Goal: Information Seeking & Learning: Learn about a topic

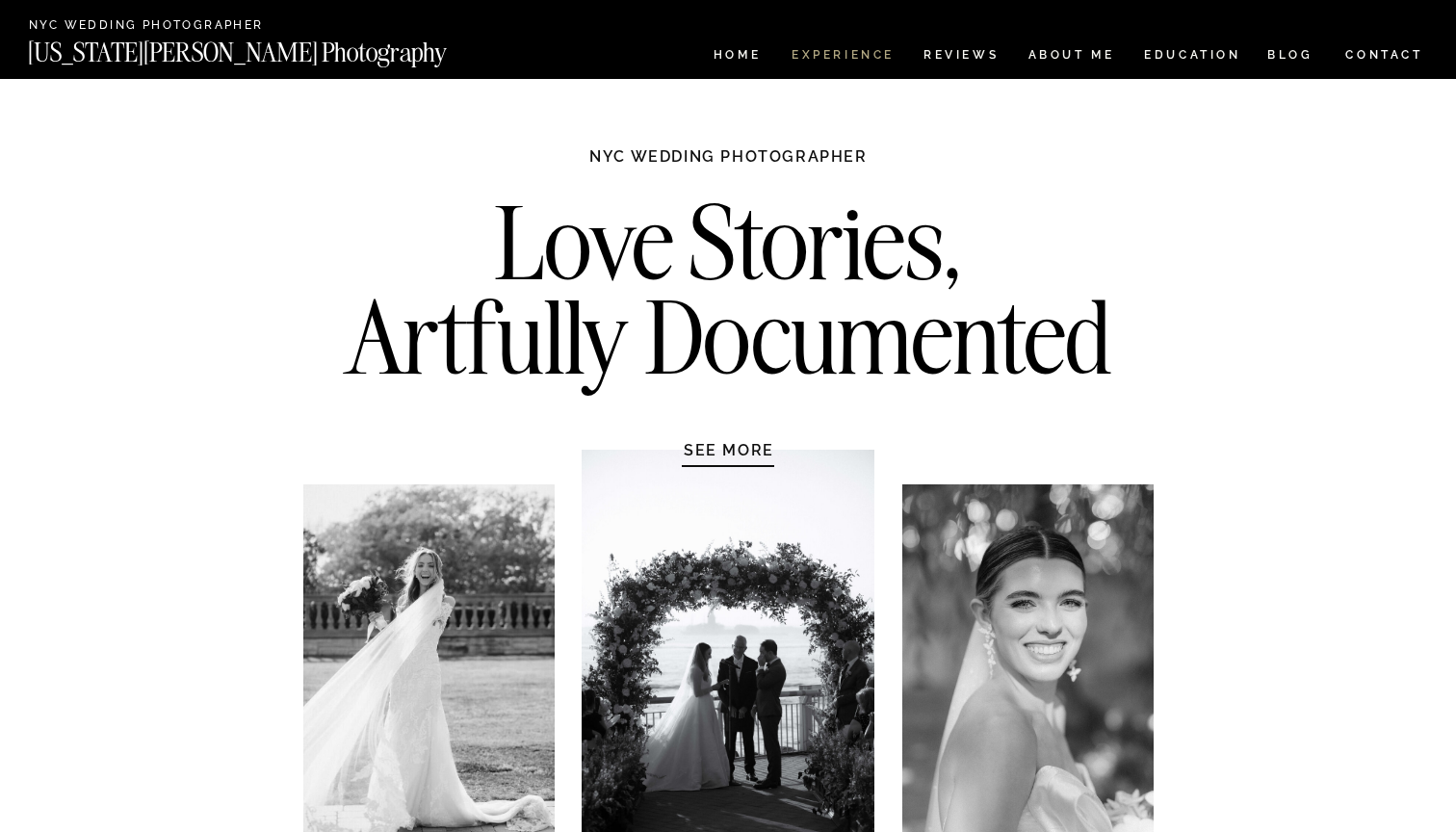
click at [863, 62] on nav "Experience" at bounding box center [842, 57] width 101 height 17
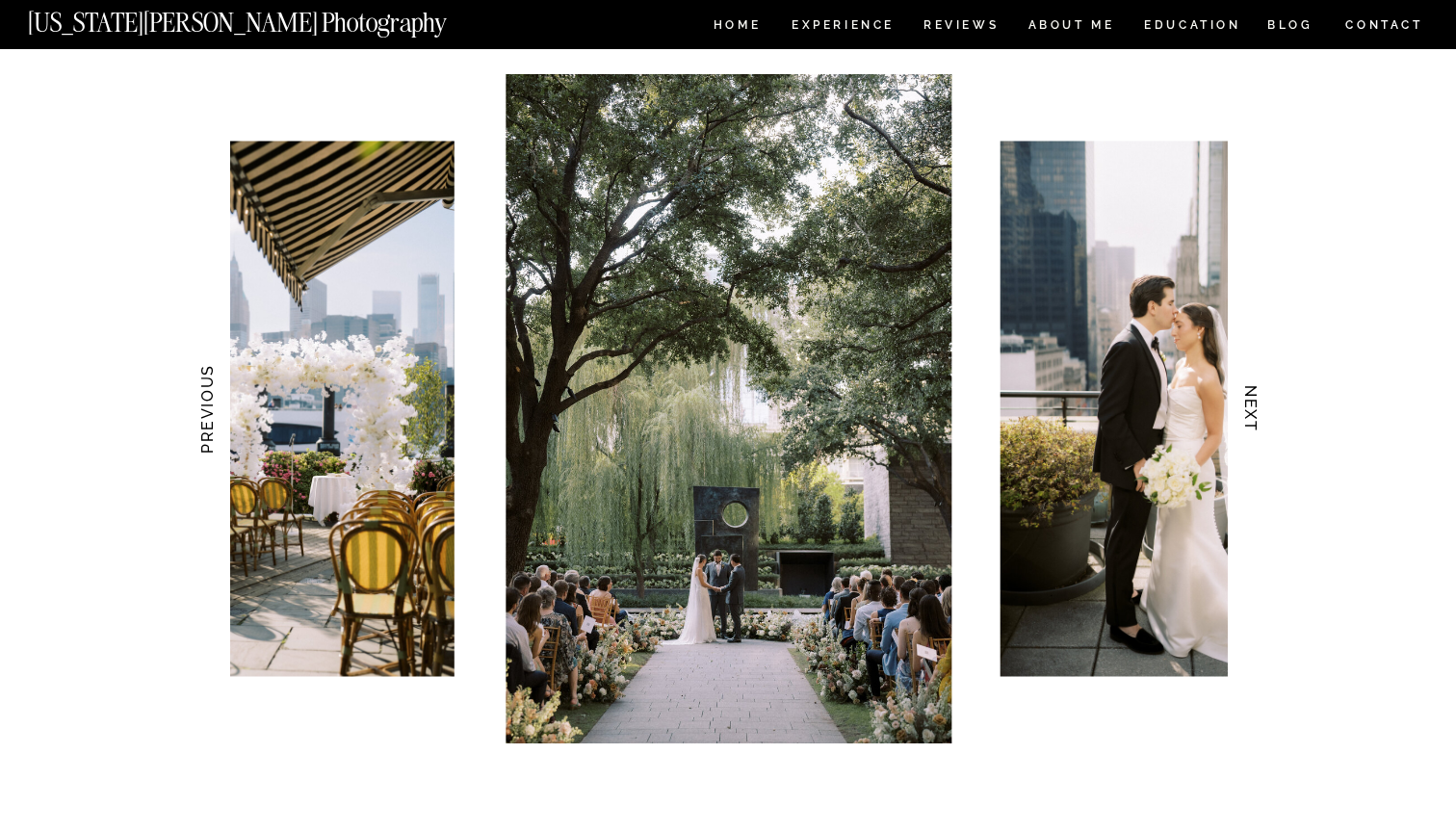
scroll to position [1822, 0]
click at [1254, 409] on h3 "NEXT" at bounding box center [1251, 408] width 20 height 121
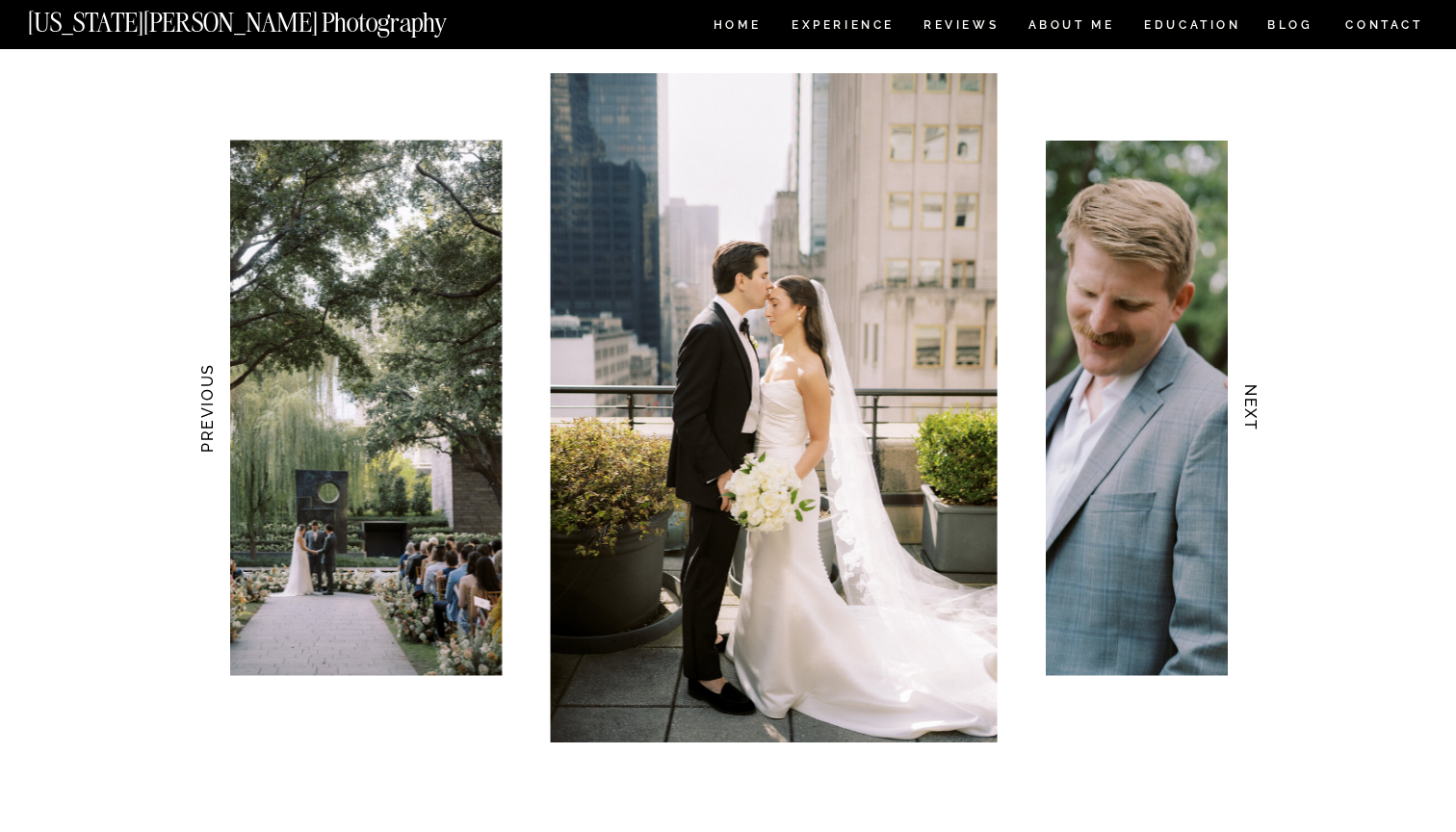
click at [1254, 409] on h3 "NEXT" at bounding box center [1251, 408] width 20 height 121
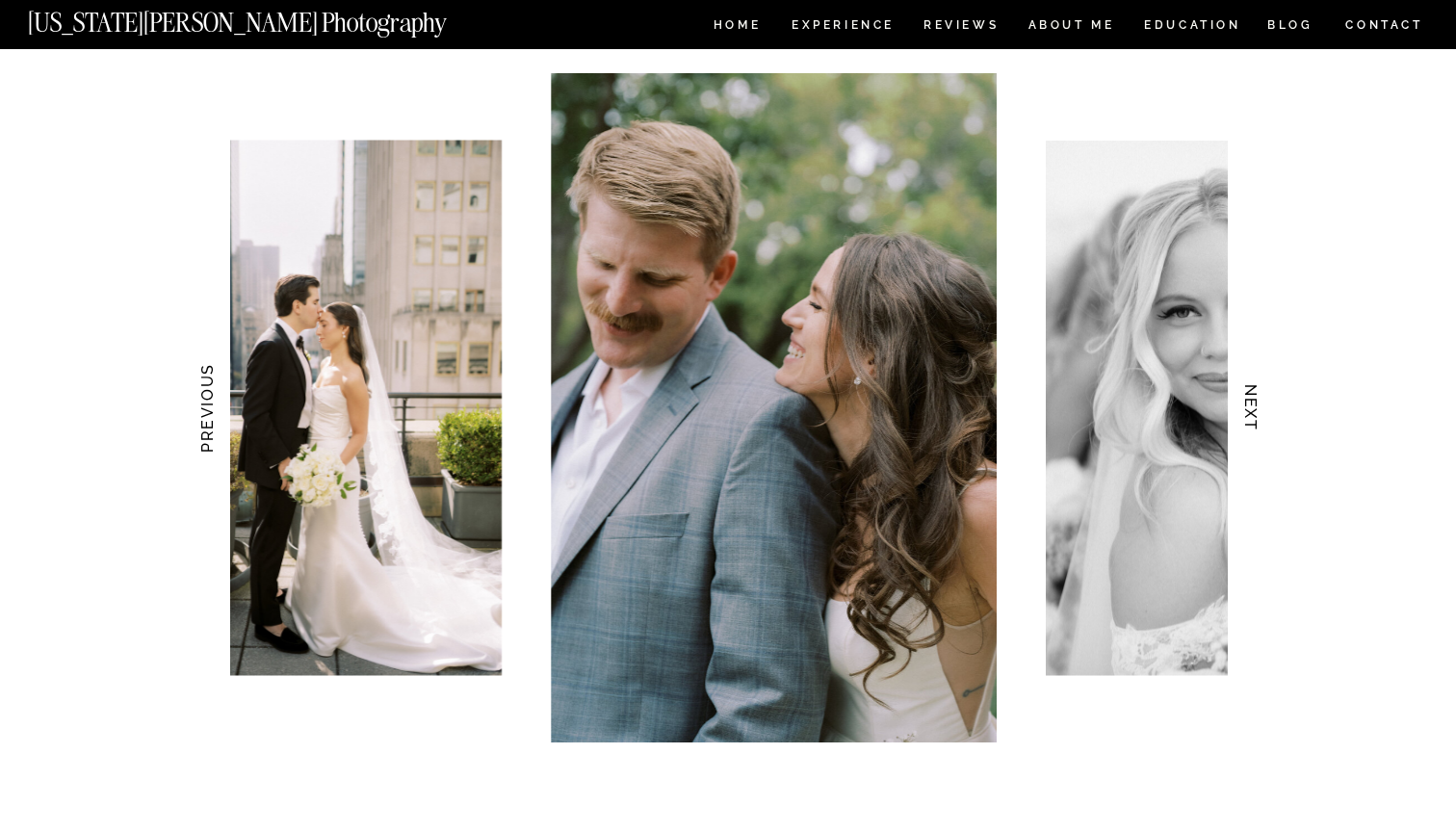
click at [1254, 409] on h3 "NEXT" at bounding box center [1251, 408] width 20 height 121
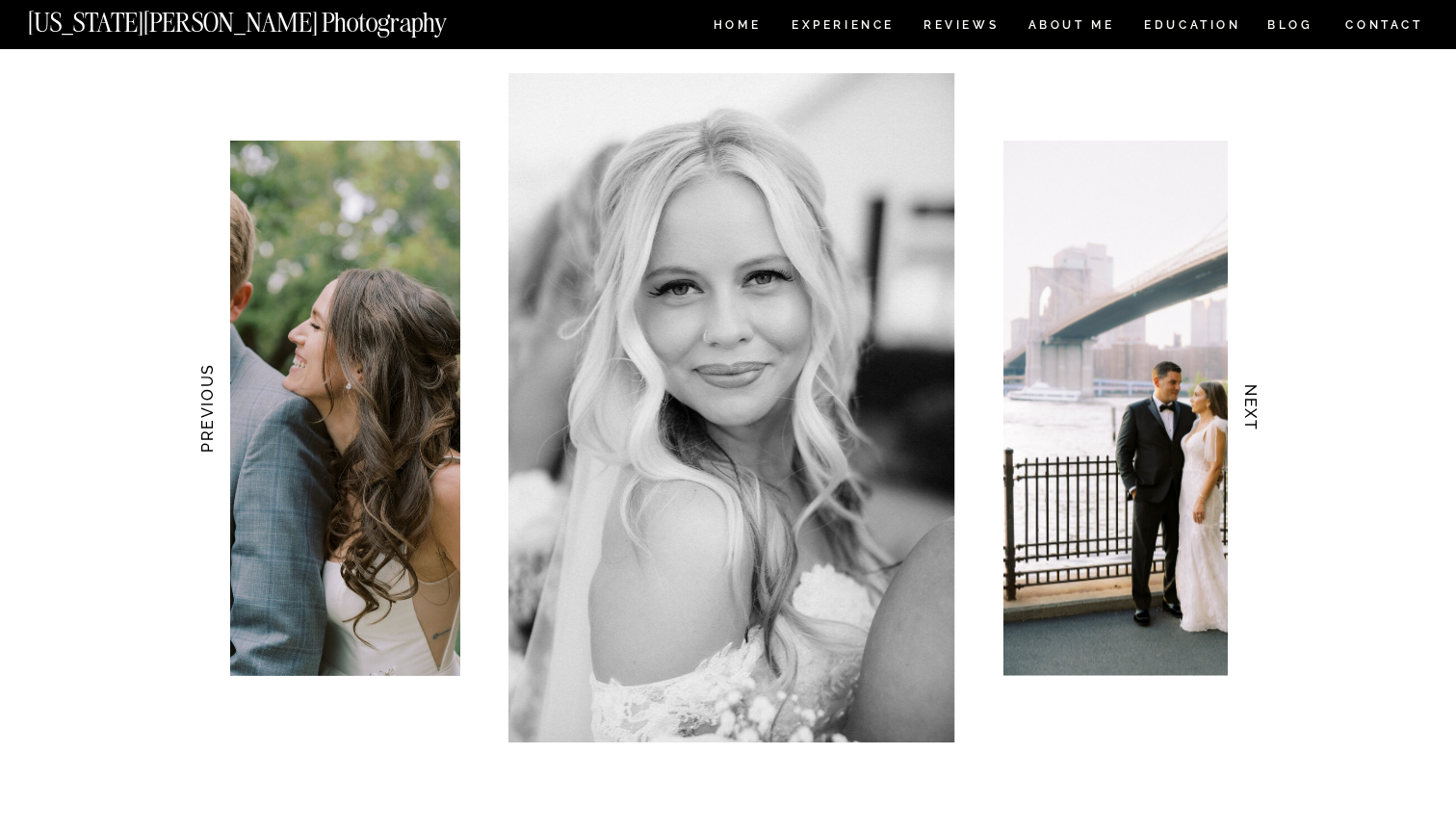
click at [1254, 409] on h3 "NEXT" at bounding box center [1251, 408] width 20 height 121
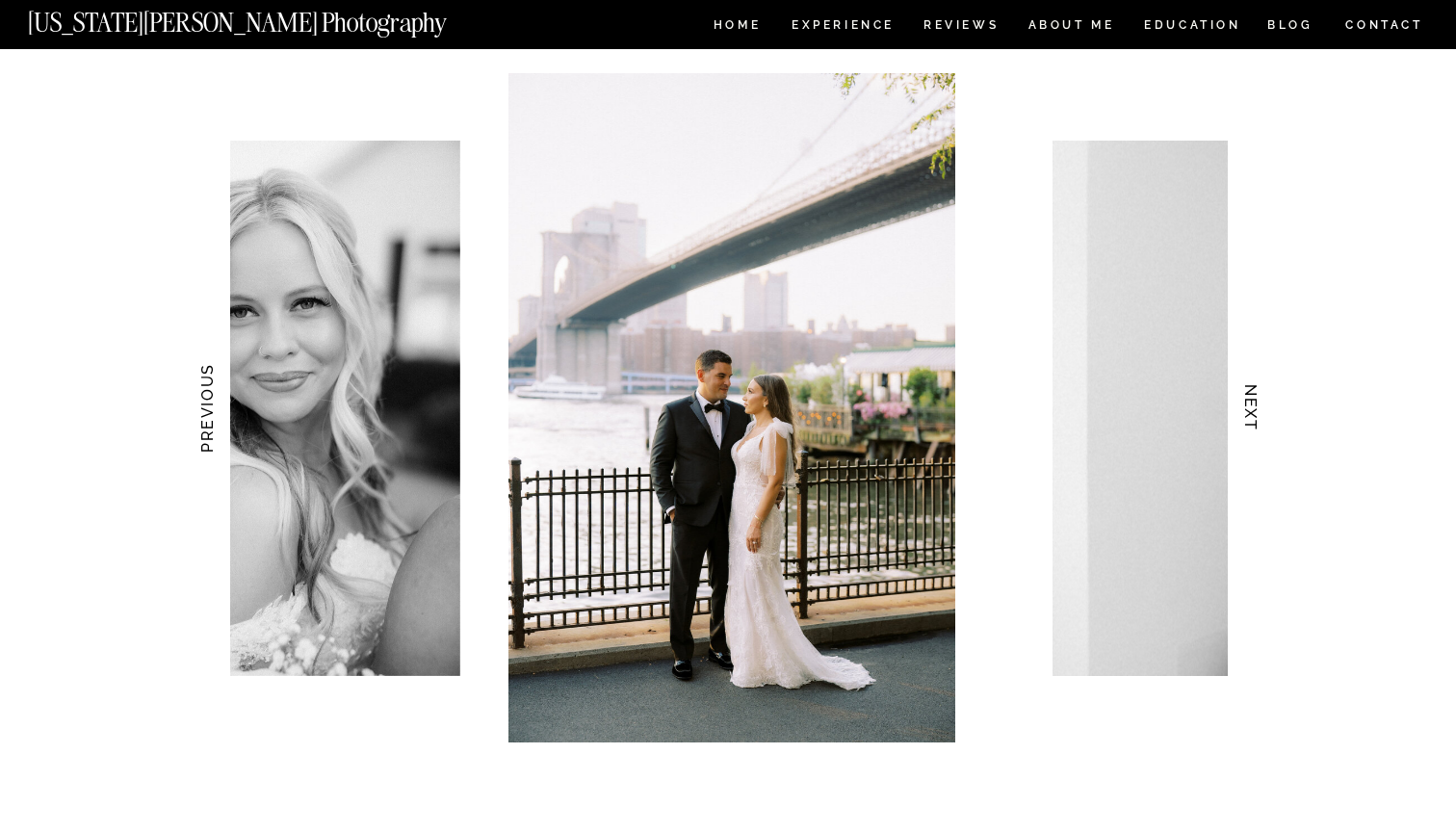
click at [1254, 409] on h3 "NEXT" at bounding box center [1251, 408] width 20 height 121
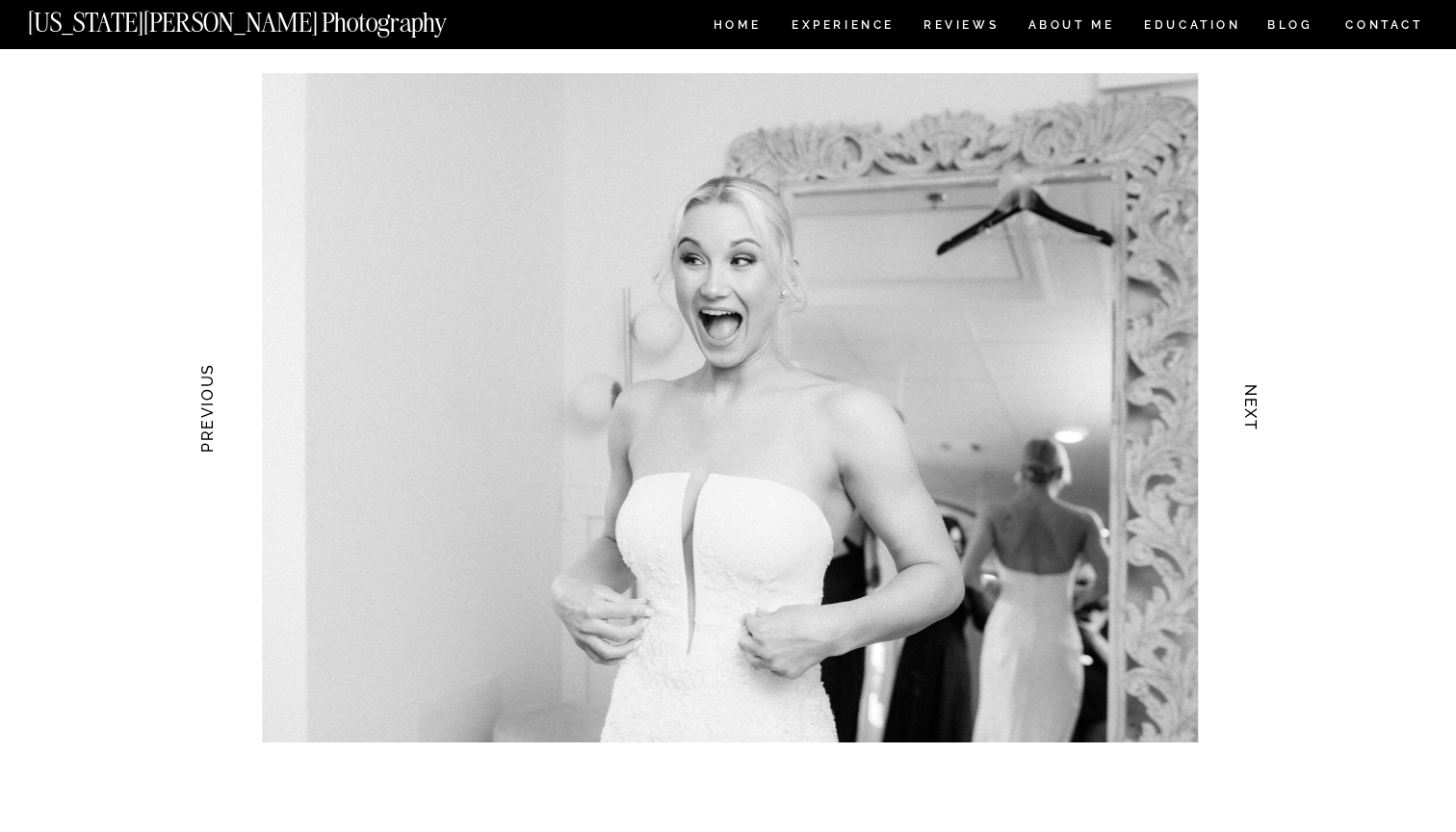
click at [1254, 409] on h3 "NEXT" at bounding box center [1251, 408] width 20 height 121
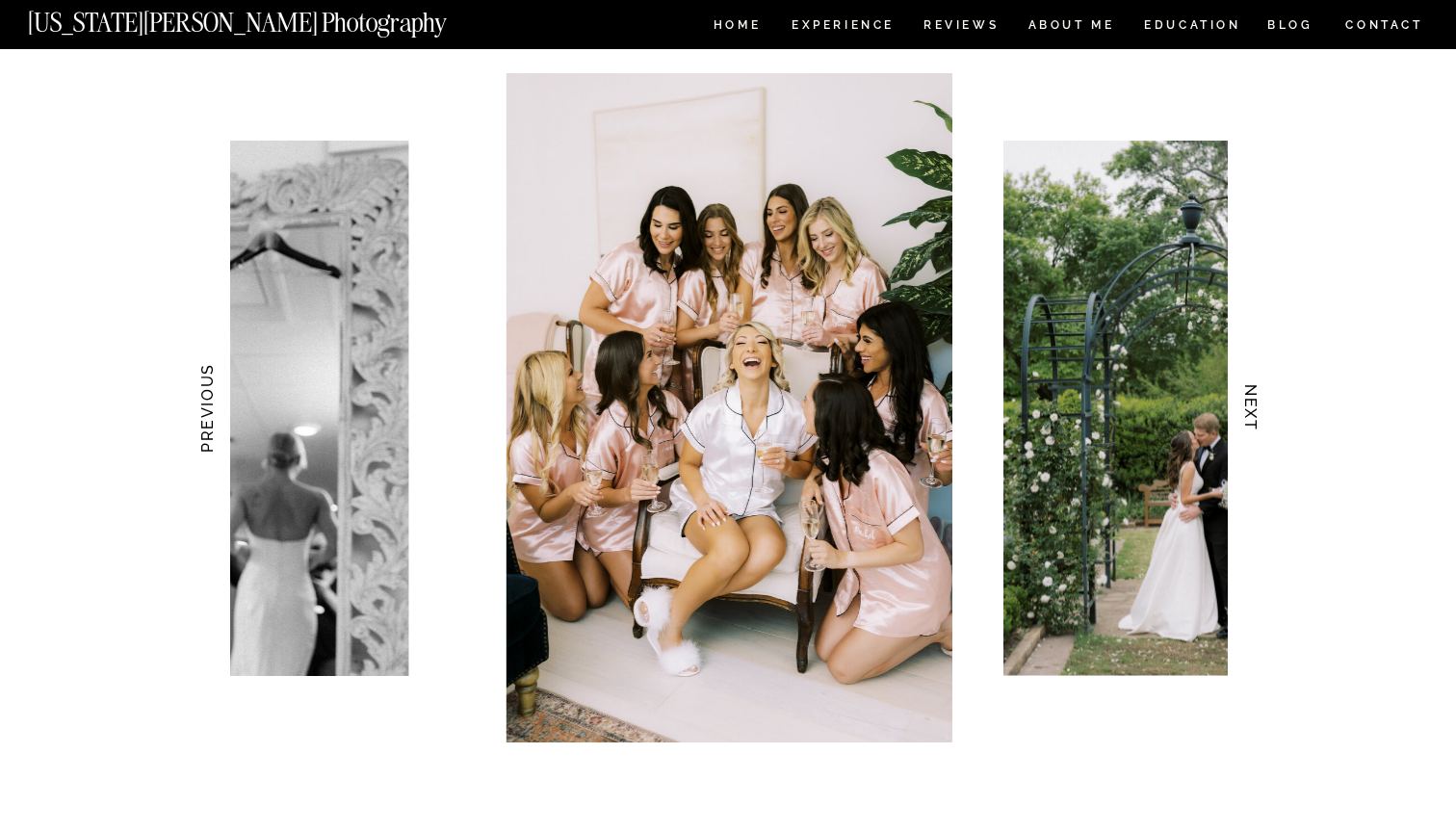
click at [1254, 409] on h3 "NEXT" at bounding box center [1251, 408] width 20 height 121
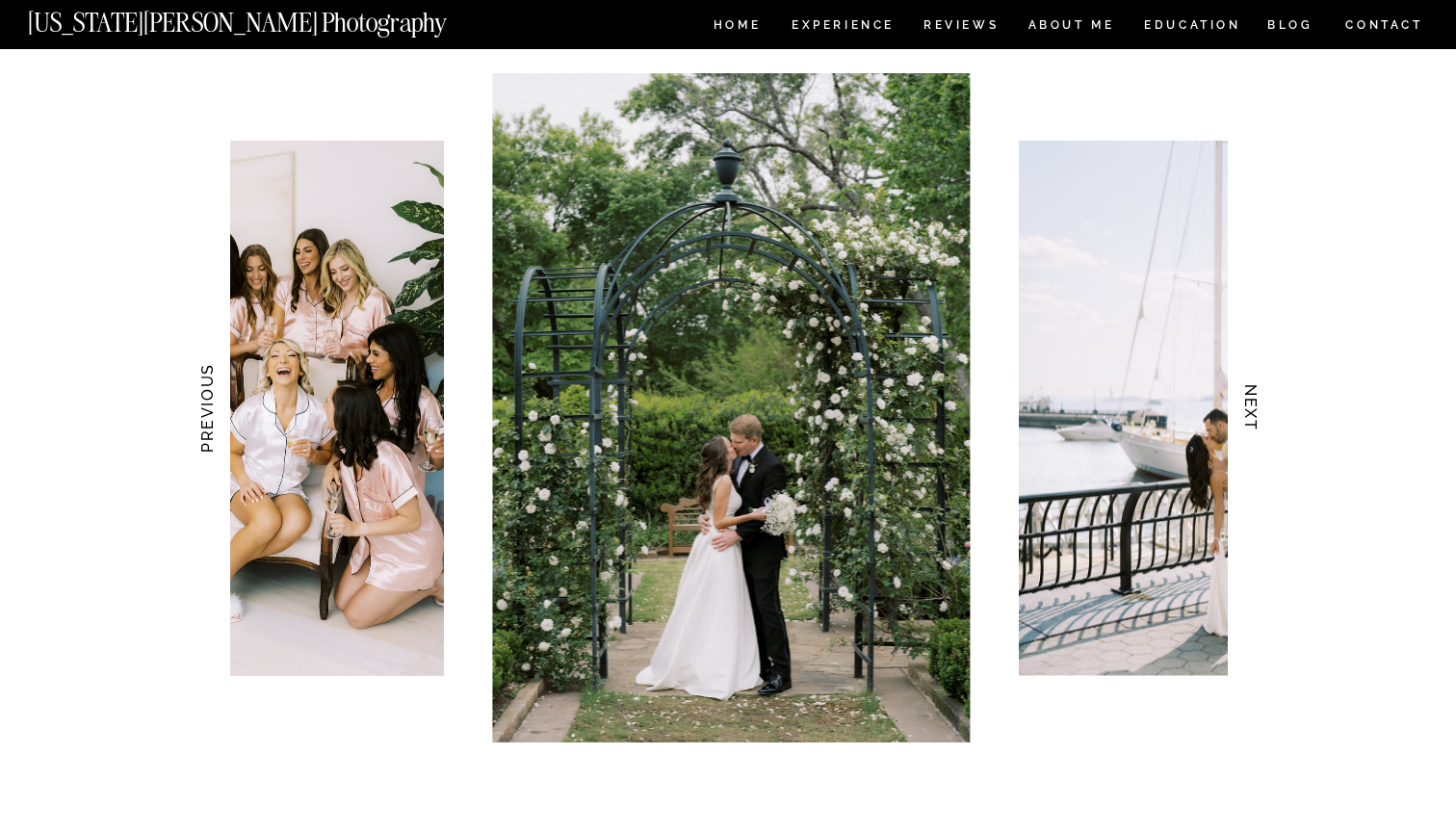
click at [1254, 409] on h3 "NEXT" at bounding box center [1251, 408] width 20 height 121
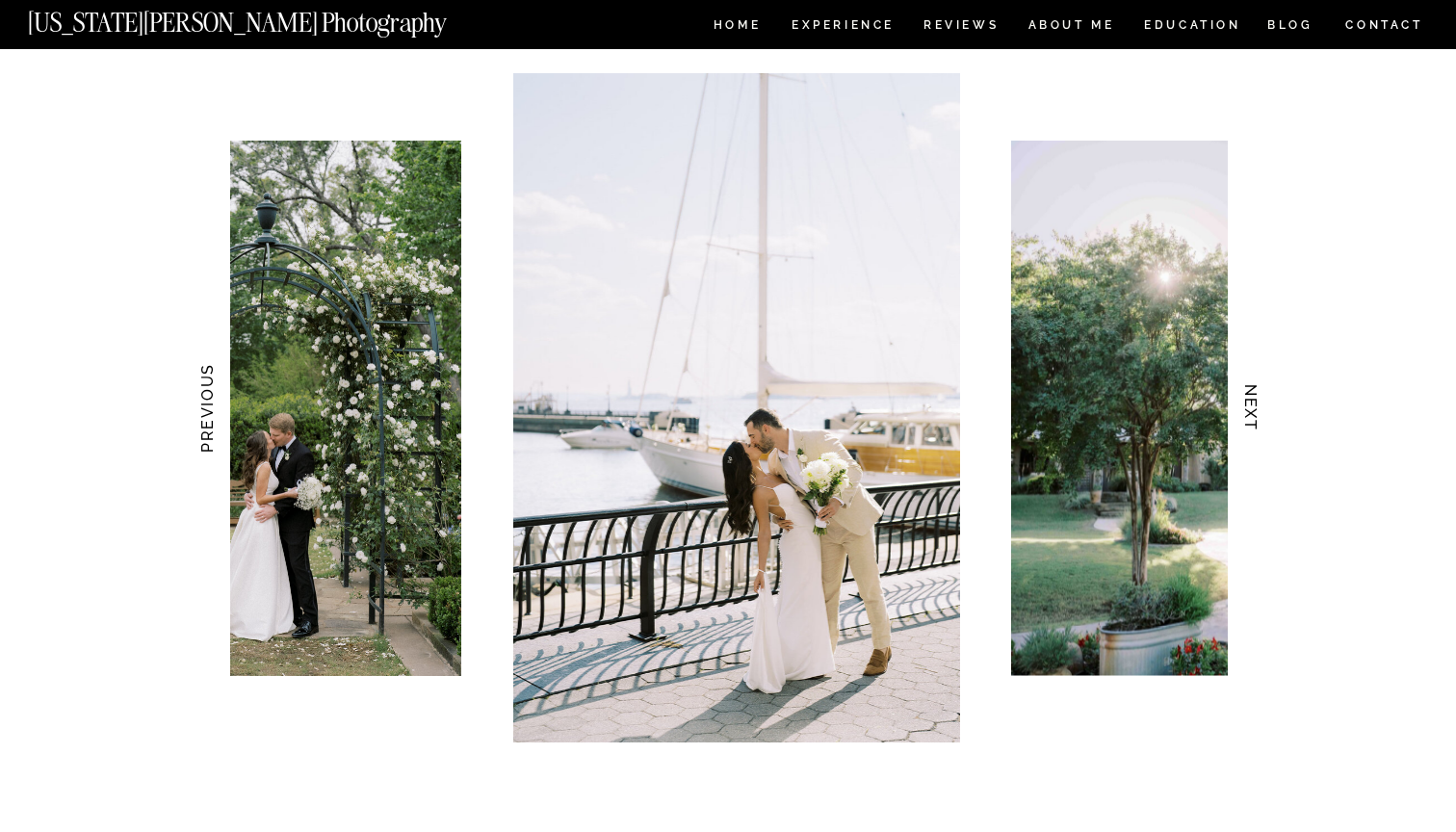
click at [1254, 409] on h3 "NEXT" at bounding box center [1251, 408] width 20 height 121
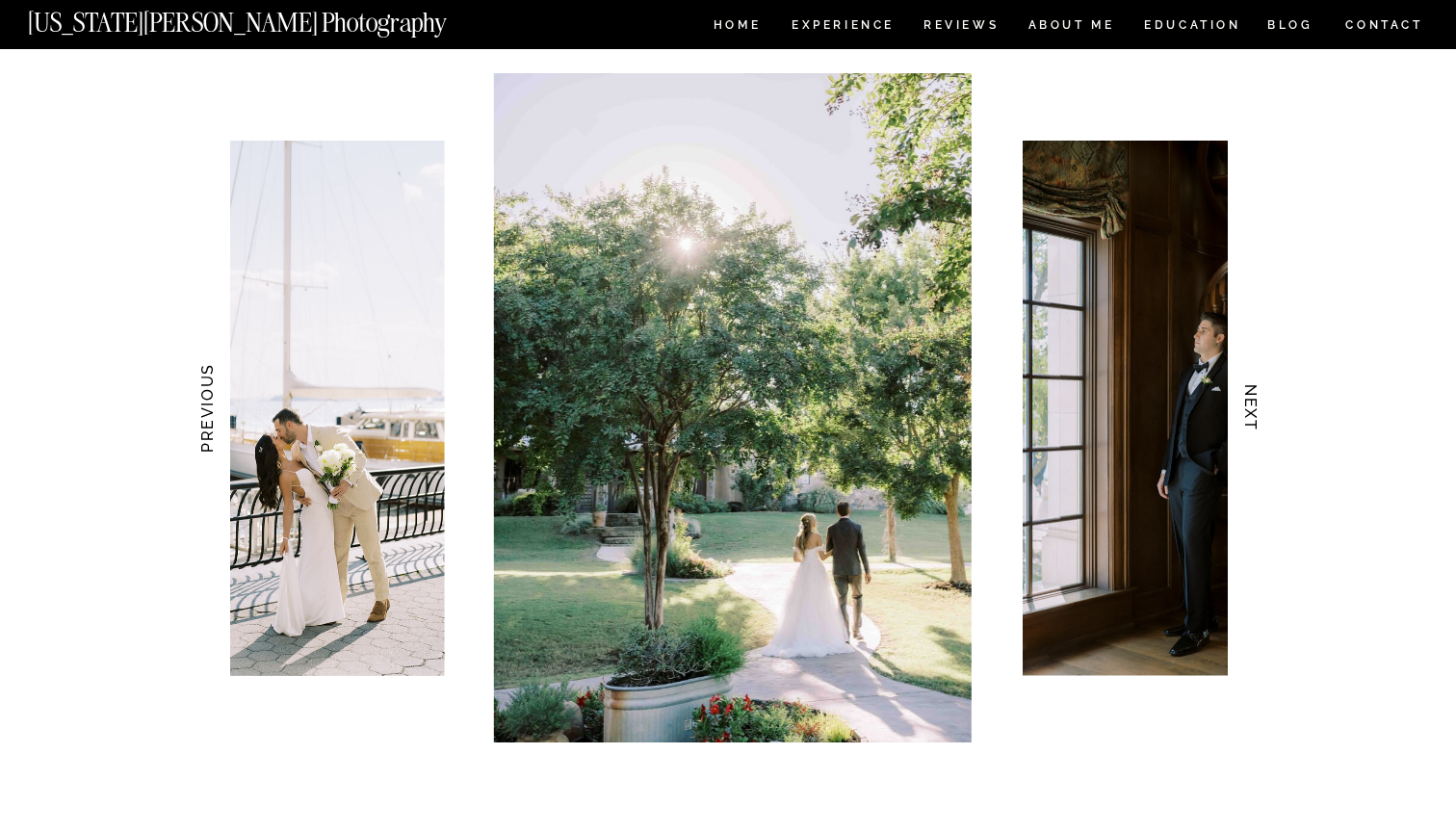
click at [1254, 409] on h3 "NEXT" at bounding box center [1251, 408] width 20 height 121
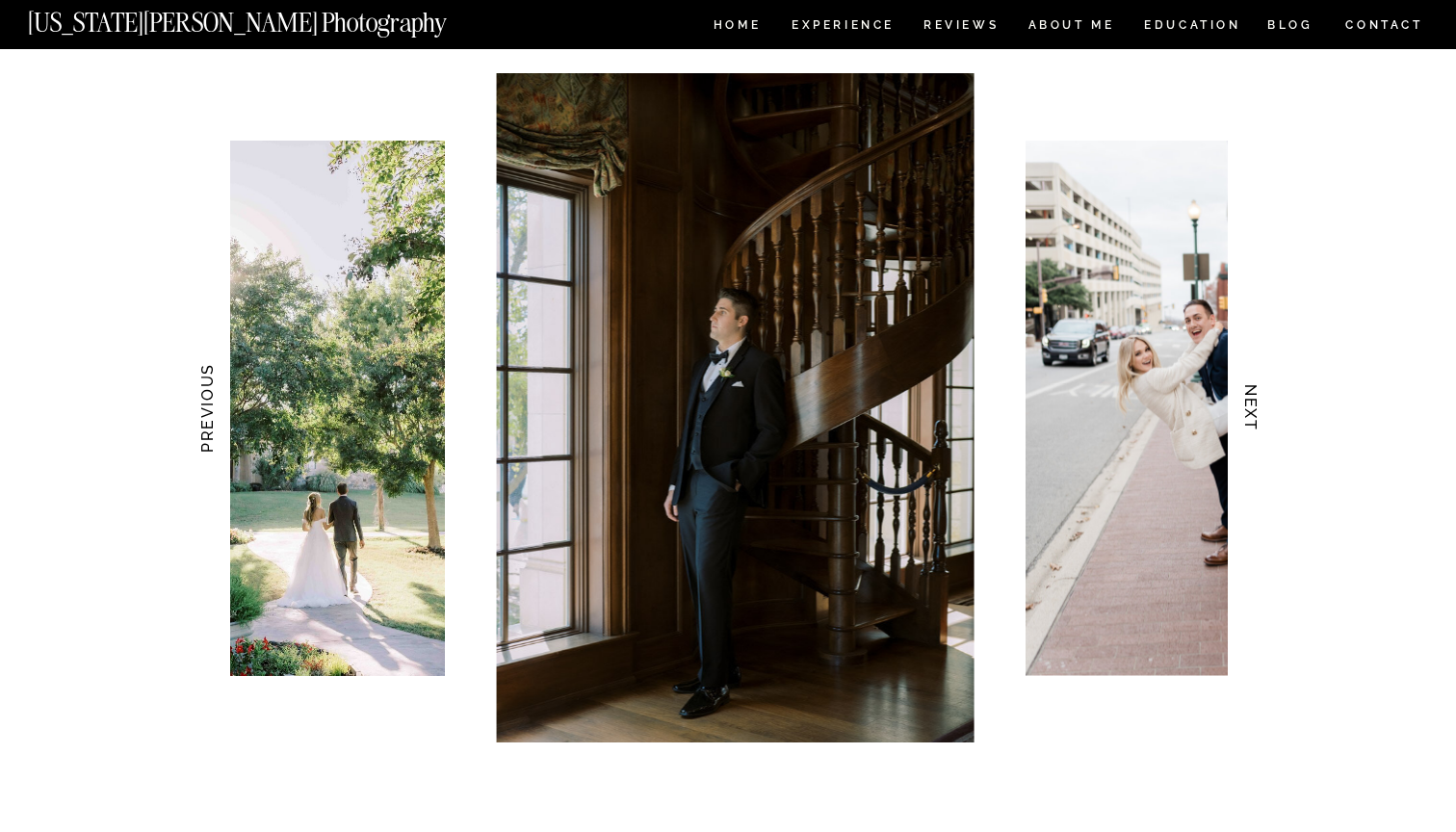
click at [1254, 409] on h3 "NEXT" at bounding box center [1251, 408] width 20 height 121
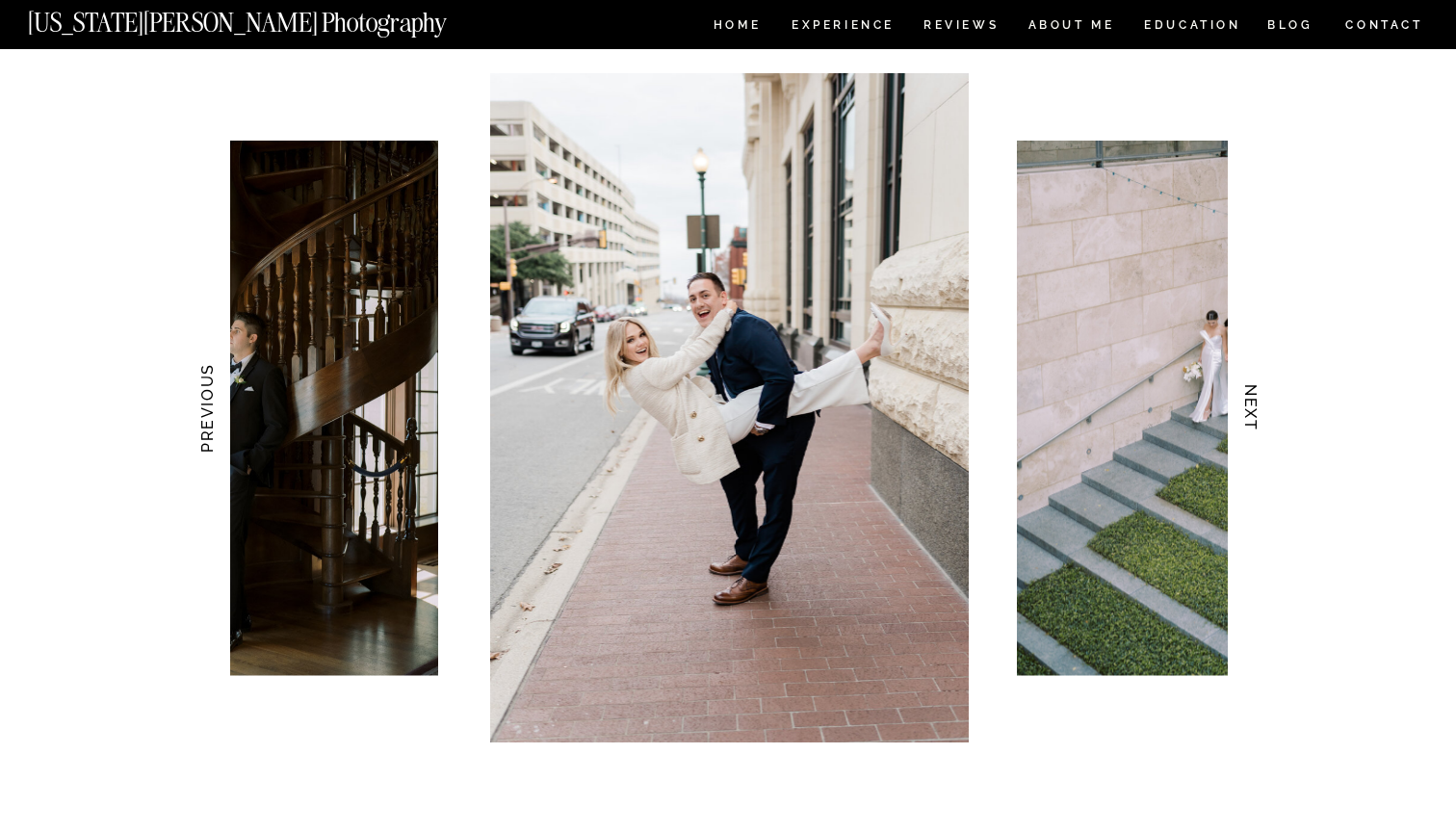
click at [1254, 409] on h3 "NEXT" at bounding box center [1251, 408] width 20 height 121
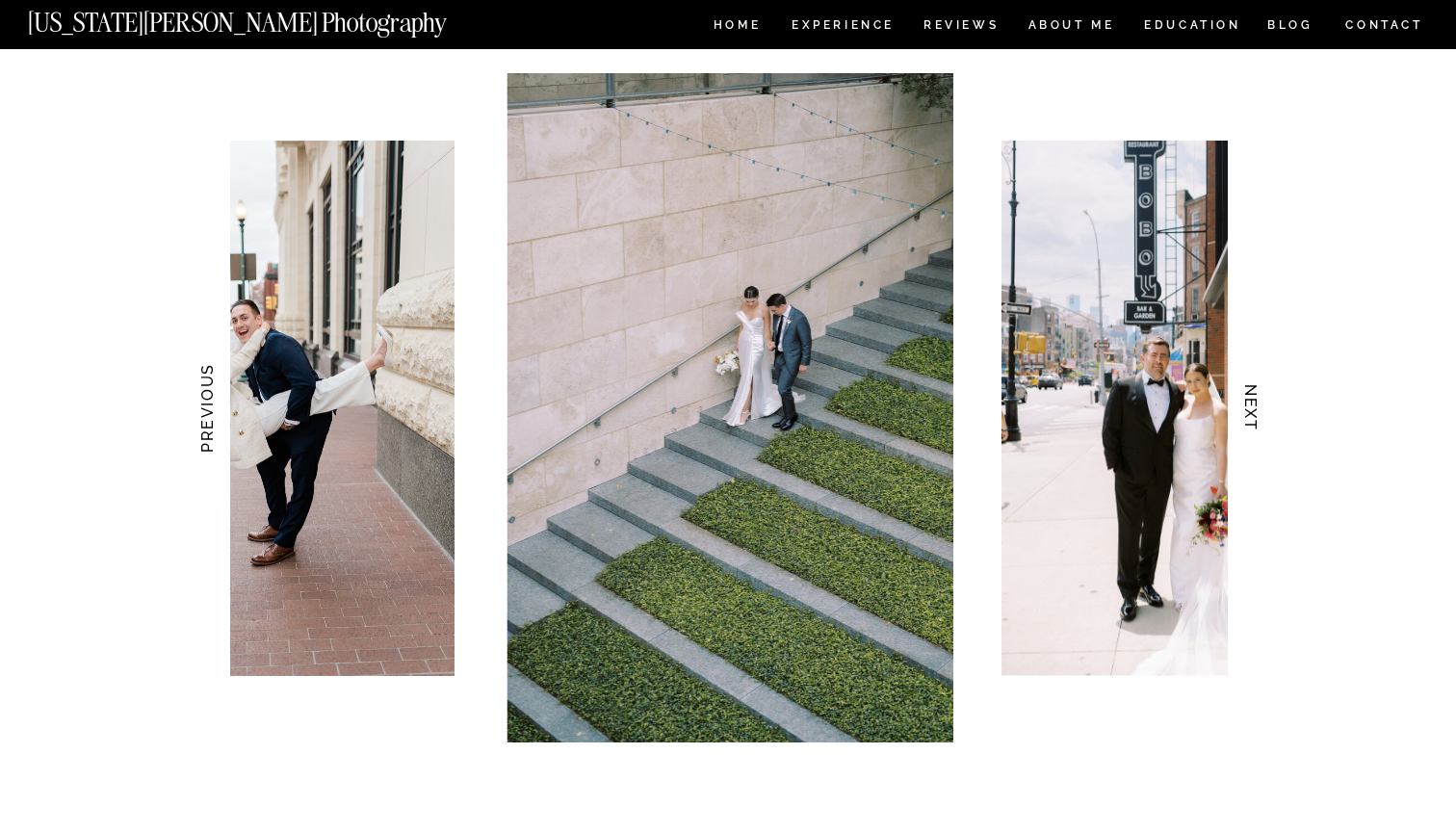
click at [1254, 409] on h3 "NEXT" at bounding box center [1251, 408] width 20 height 121
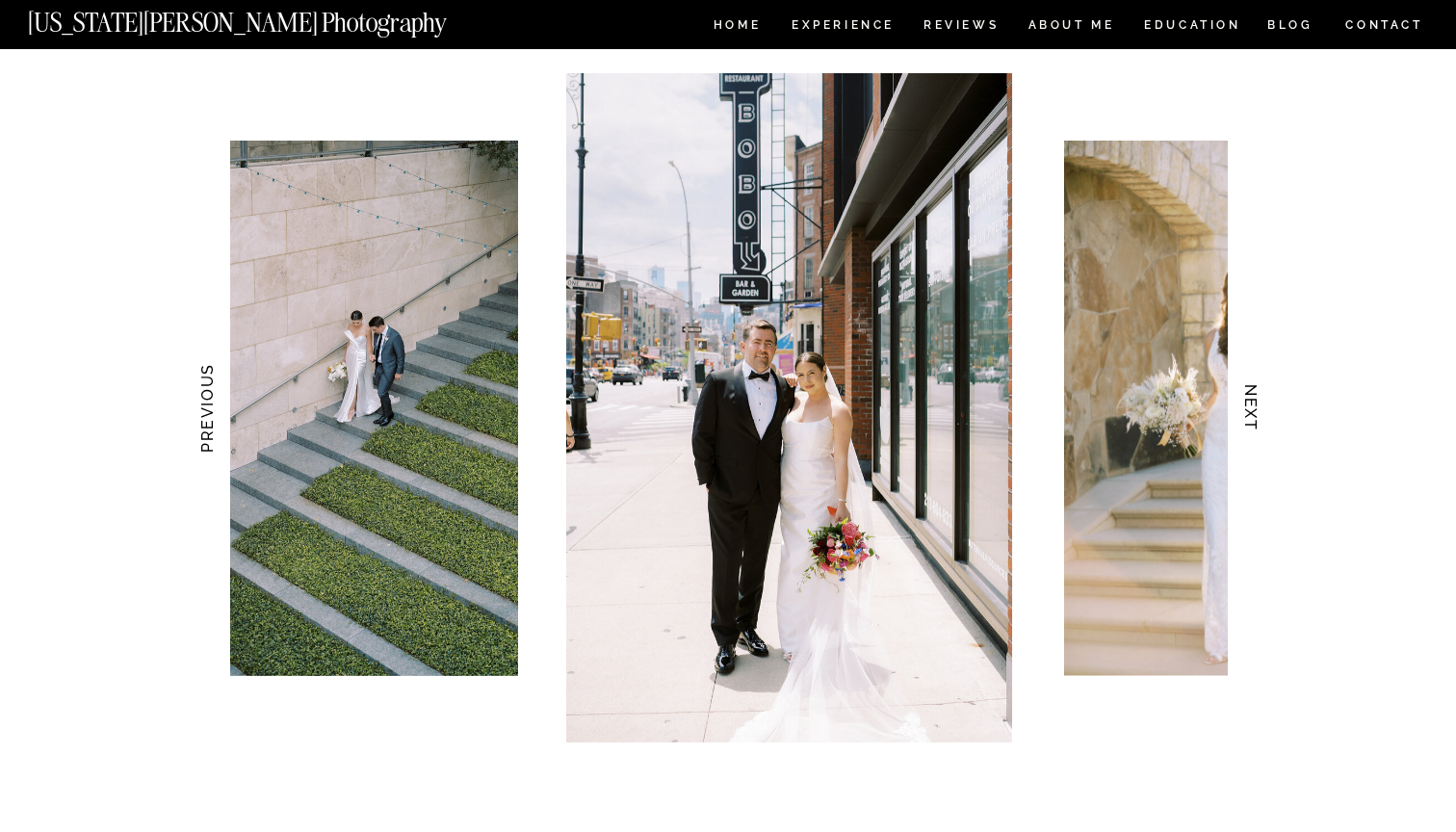
click at [1254, 409] on h3 "NEXT" at bounding box center [1251, 408] width 20 height 121
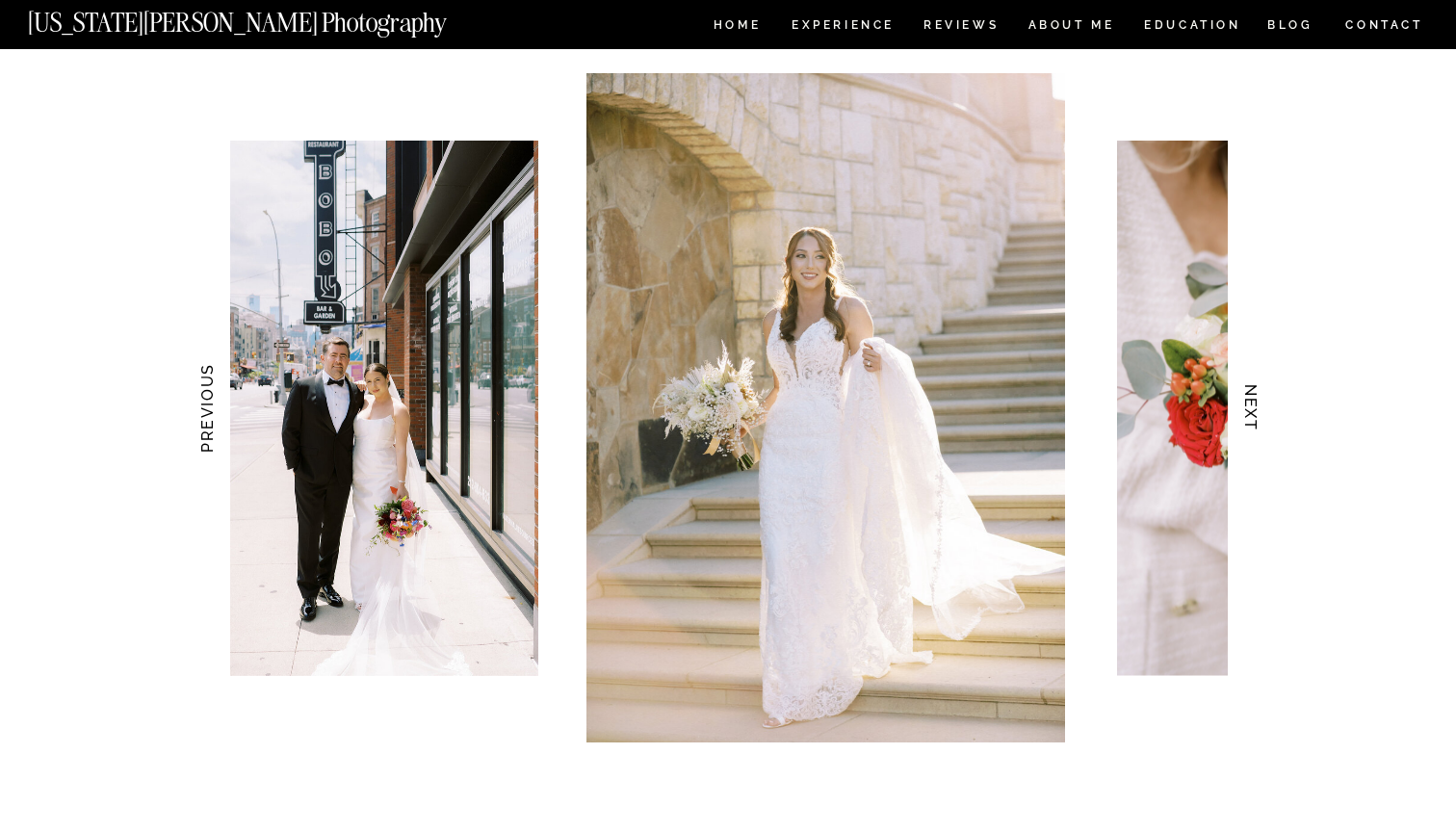
click at [1254, 409] on h3 "NEXT" at bounding box center [1251, 408] width 20 height 121
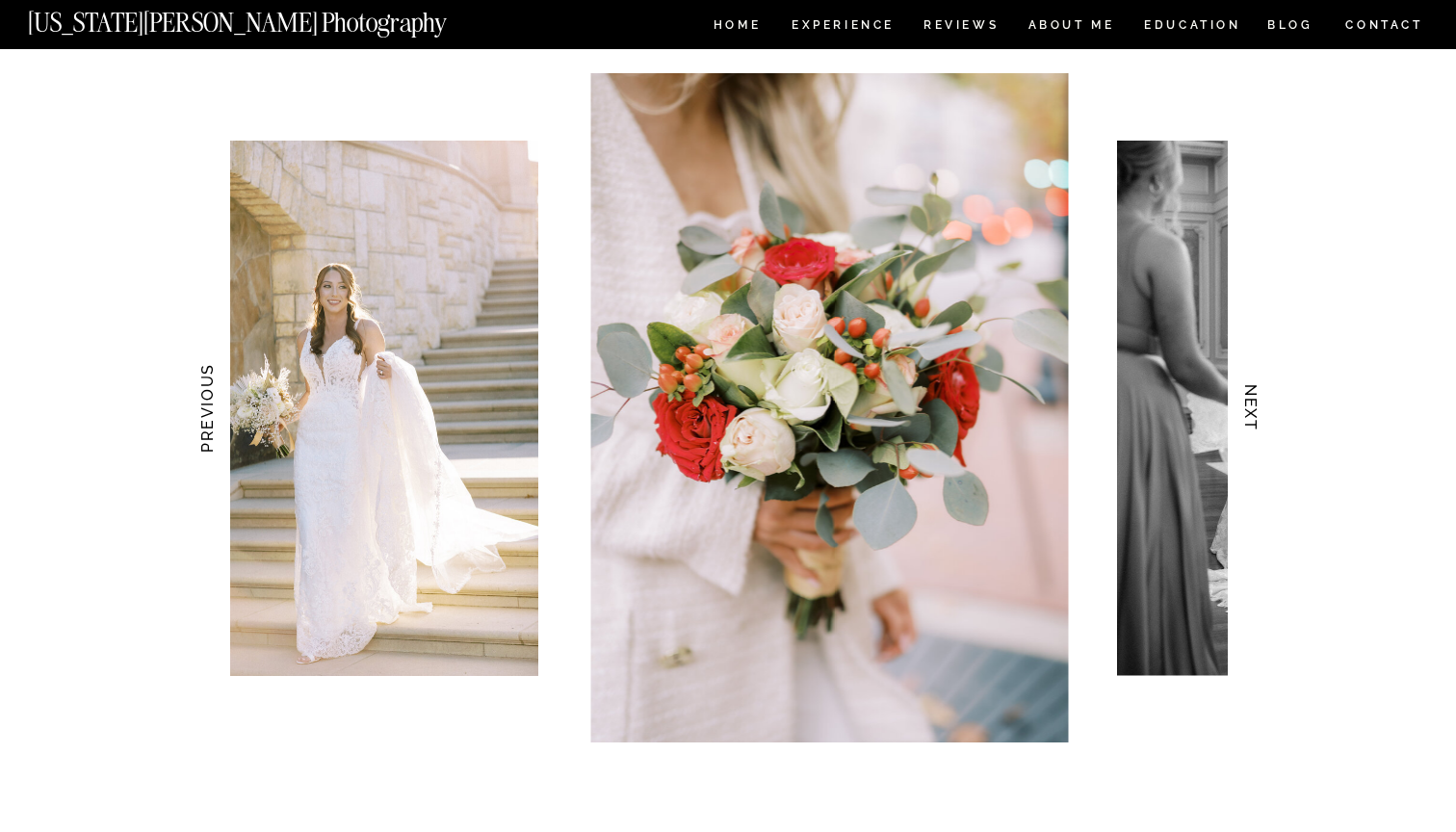
click at [1254, 409] on h3 "NEXT" at bounding box center [1251, 408] width 20 height 121
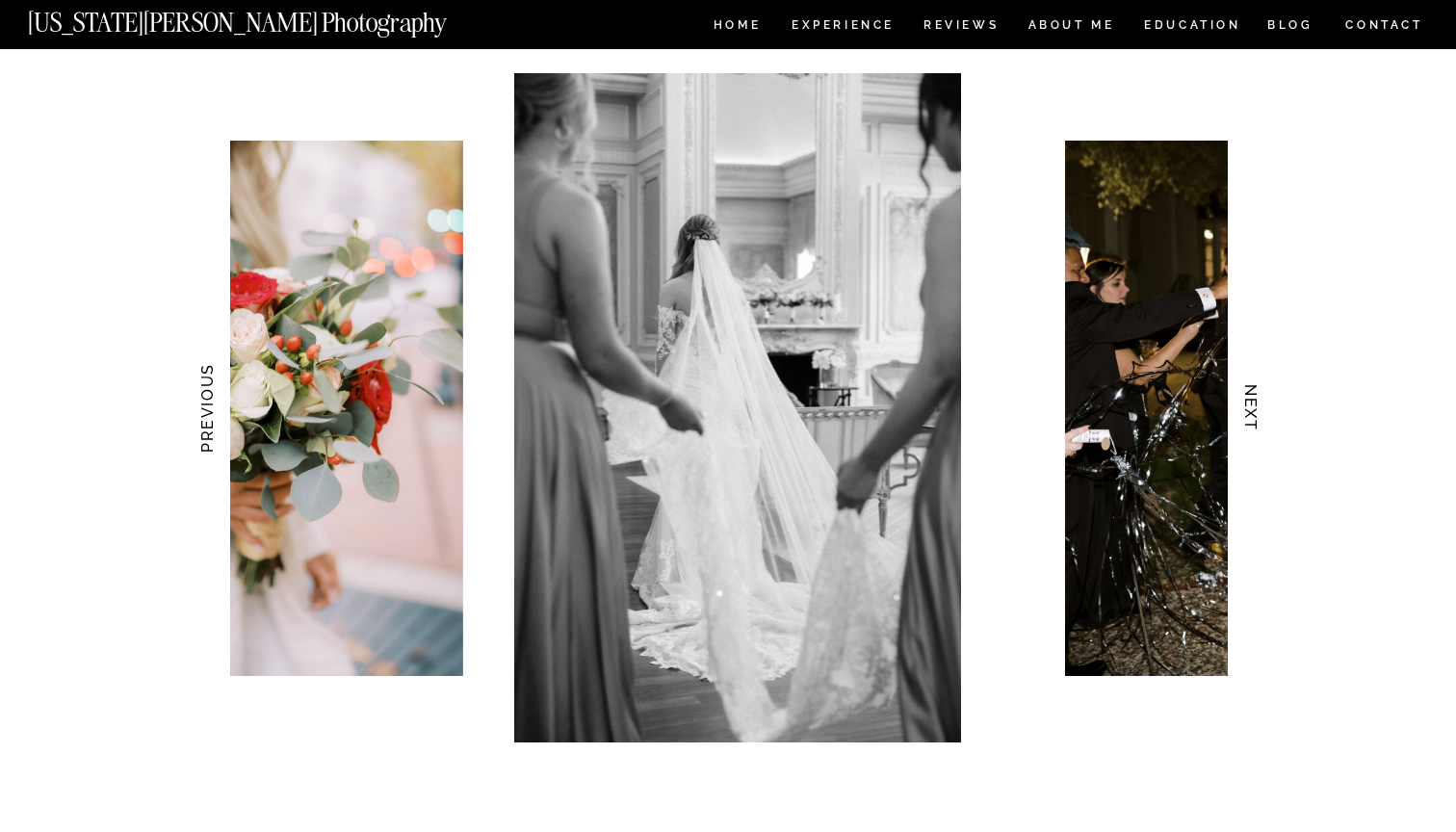
click at [1254, 409] on h3 "NEXT" at bounding box center [1251, 408] width 20 height 121
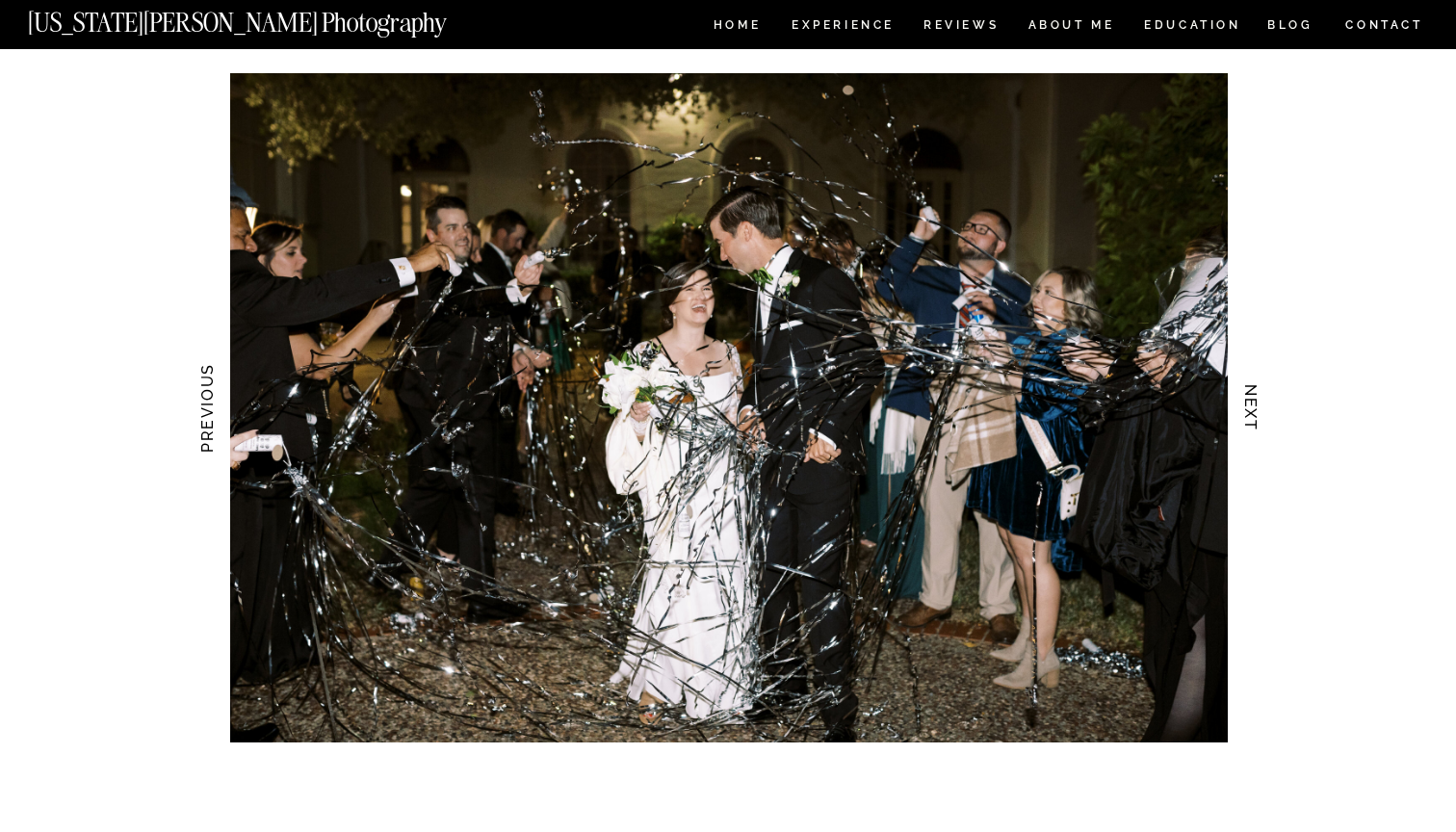
click at [1254, 409] on h3 "NEXT" at bounding box center [1251, 408] width 20 height 121
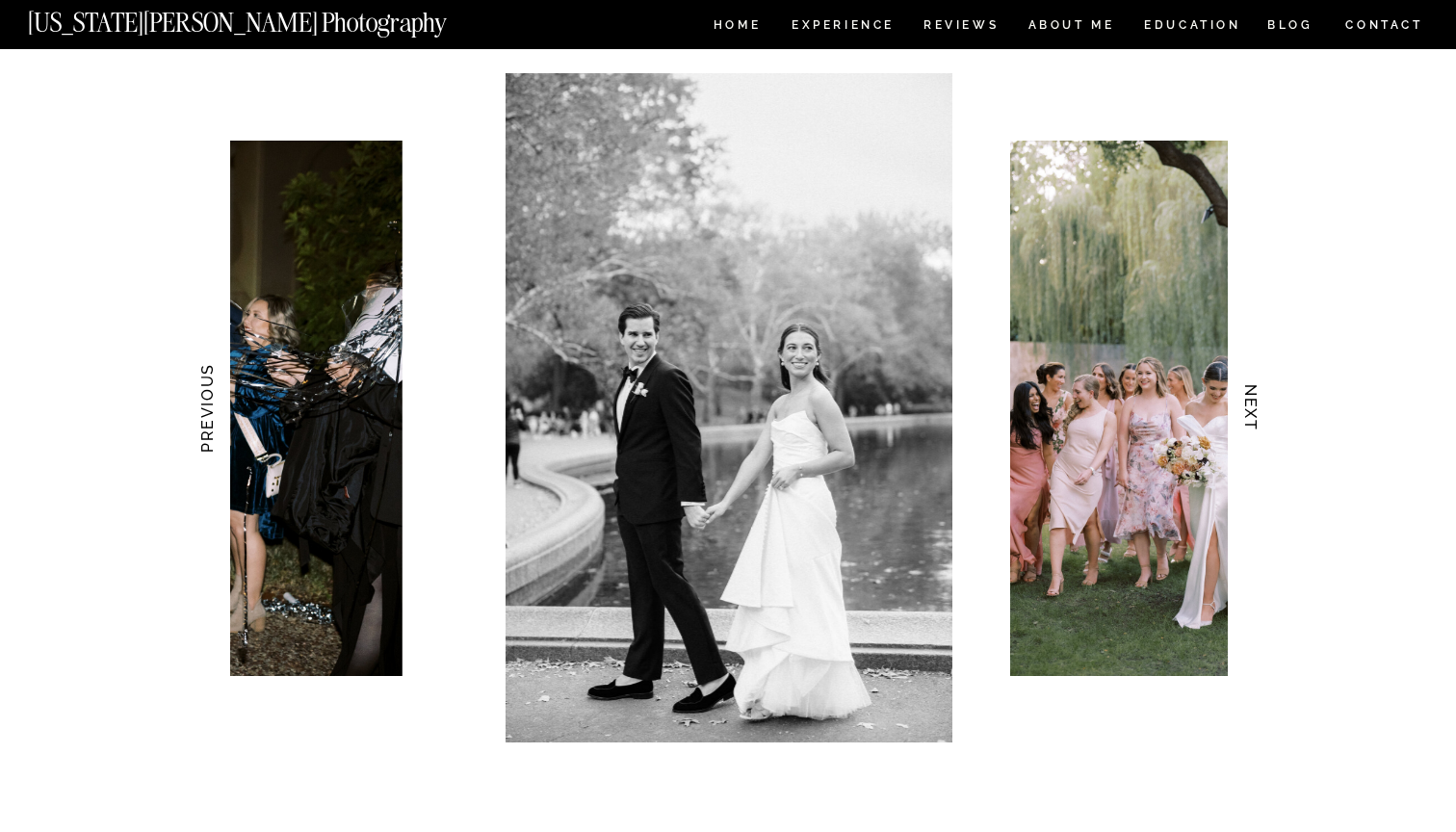
click at [1254, 409] on h3 "NEXT" at bounding box center [1251, 408] width 20 height 121
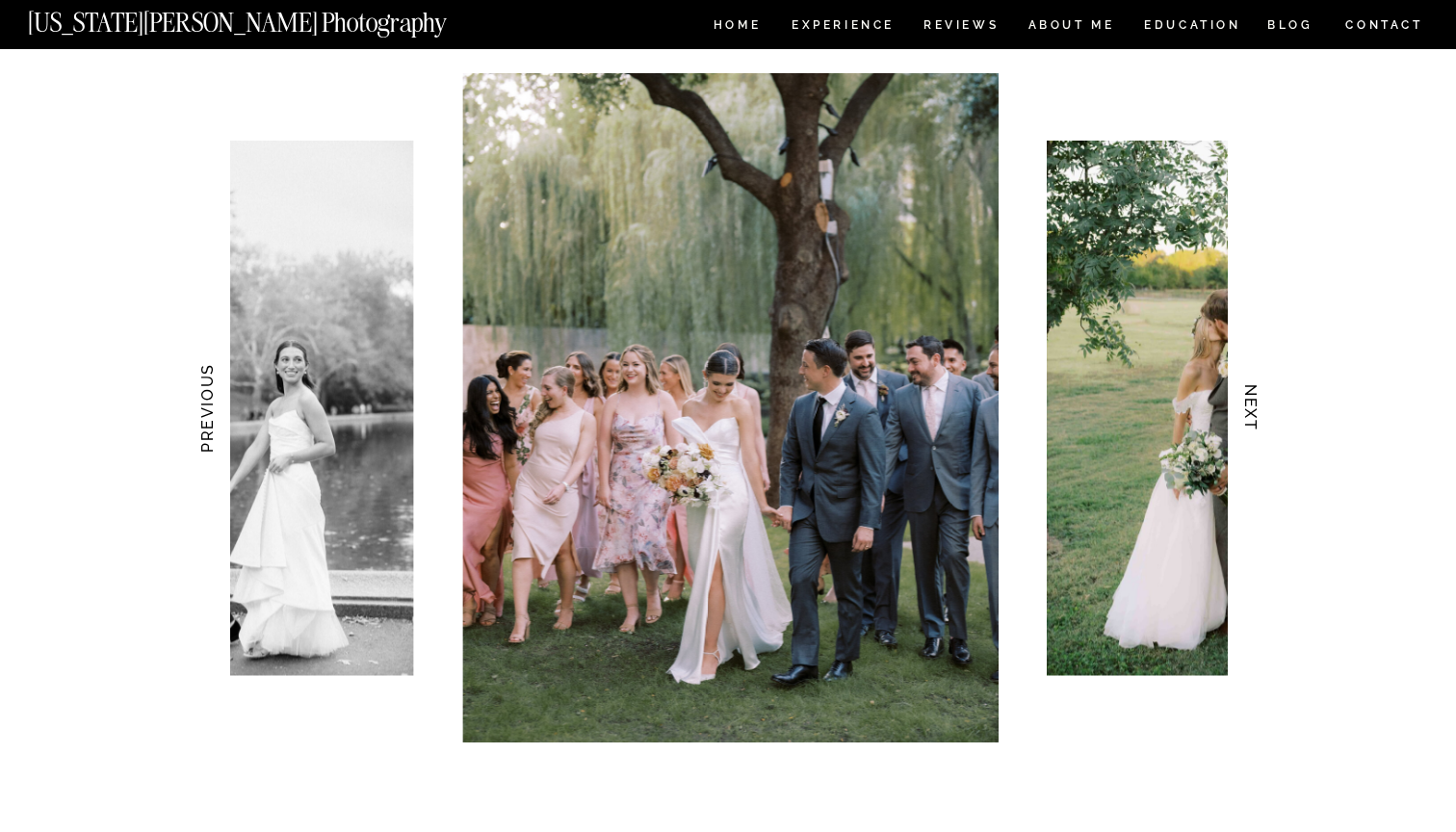
click at [1254, 409] on h3 "NEXT" at bounding box center [1251, 408] width 20 height 121
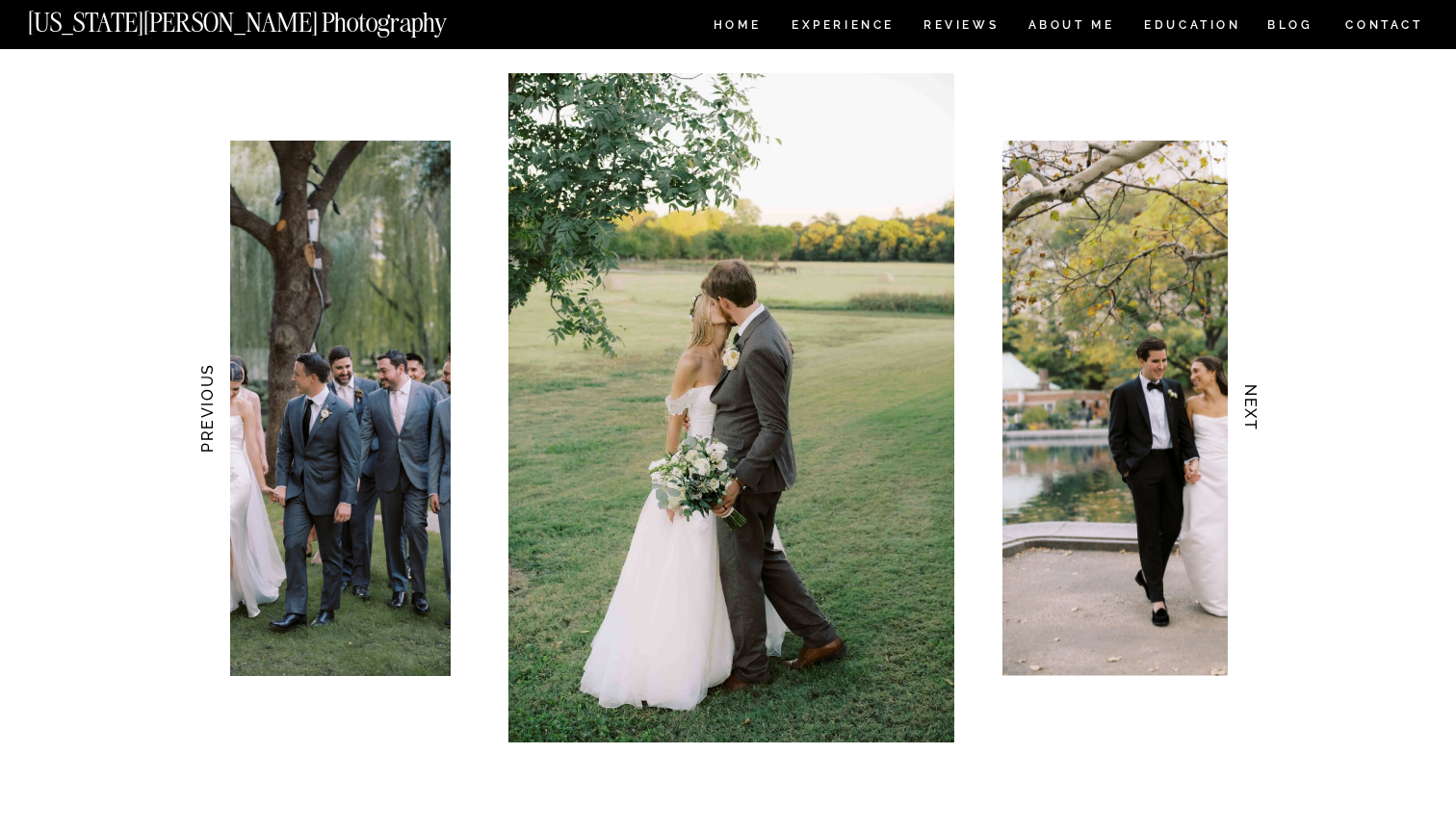
click at [1254, 409] on h3 "NEXT" at bounding box center [1251, 408] width 20 height 121
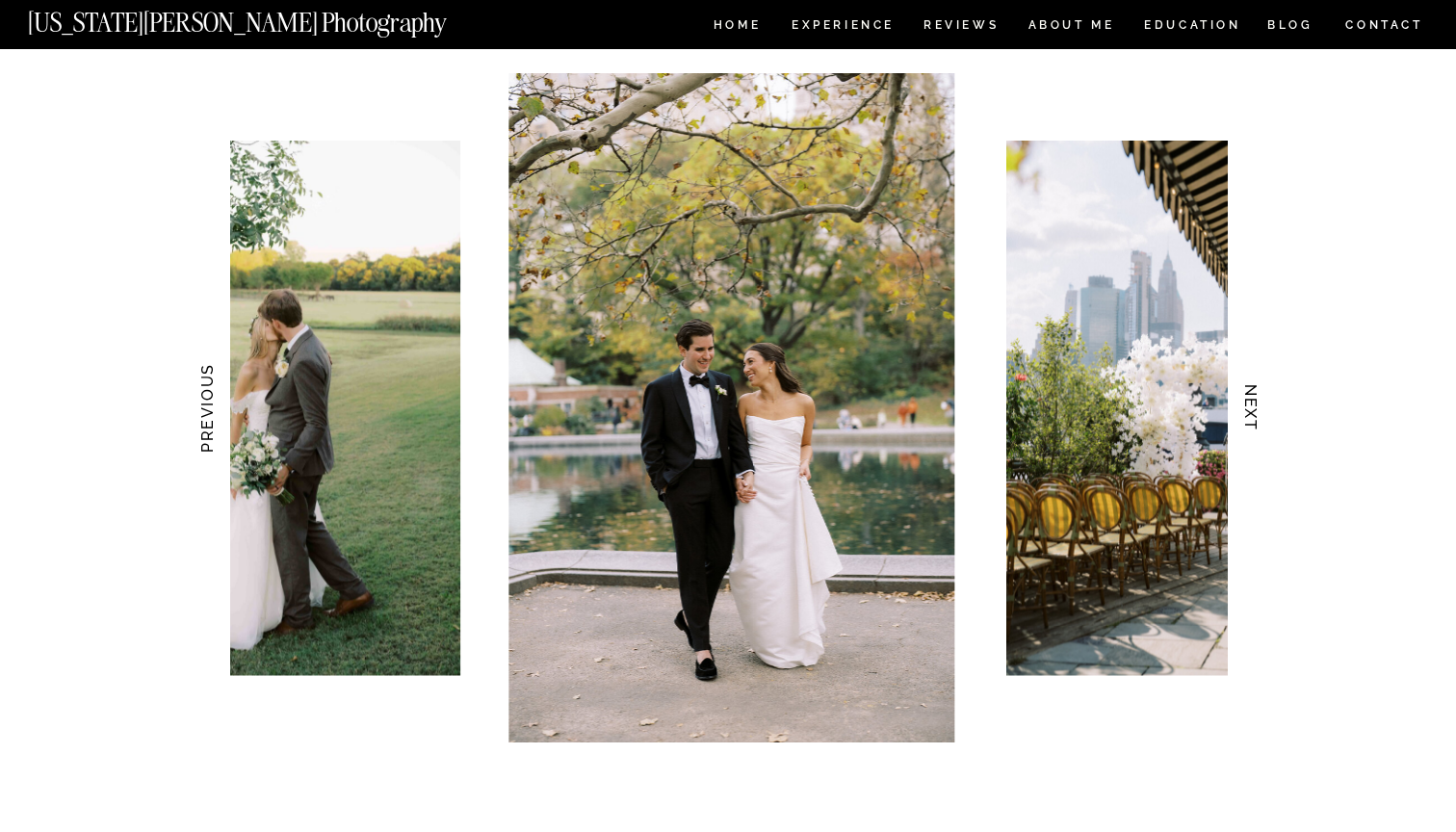
click at [1254, 409] on h3 "NEXT" at bounding box center [1251, 408] width 20 height 121
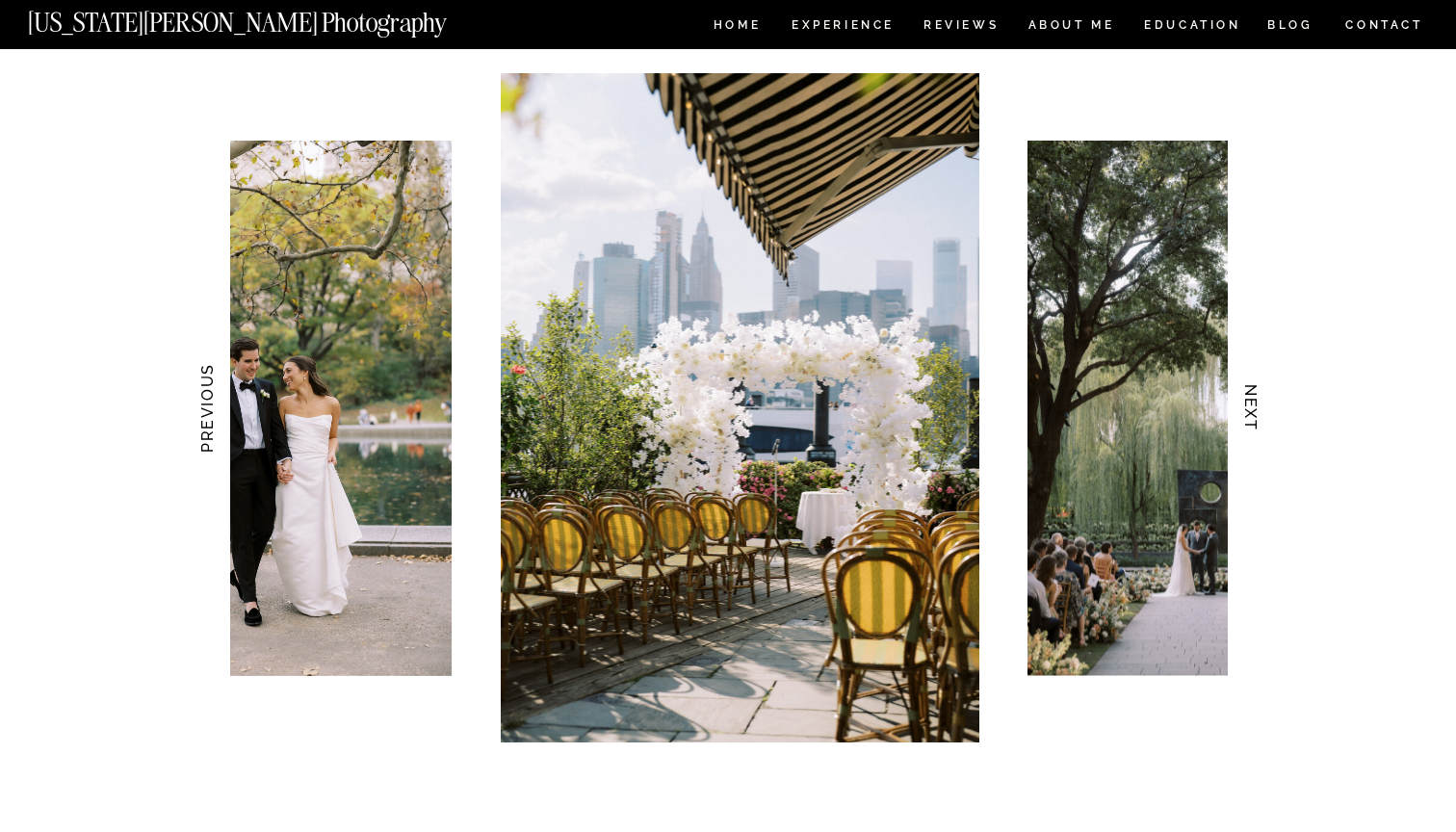
click at [1254, 409] on h3 "NEXT" at bounding box center [1251, 408] width 20 height 121
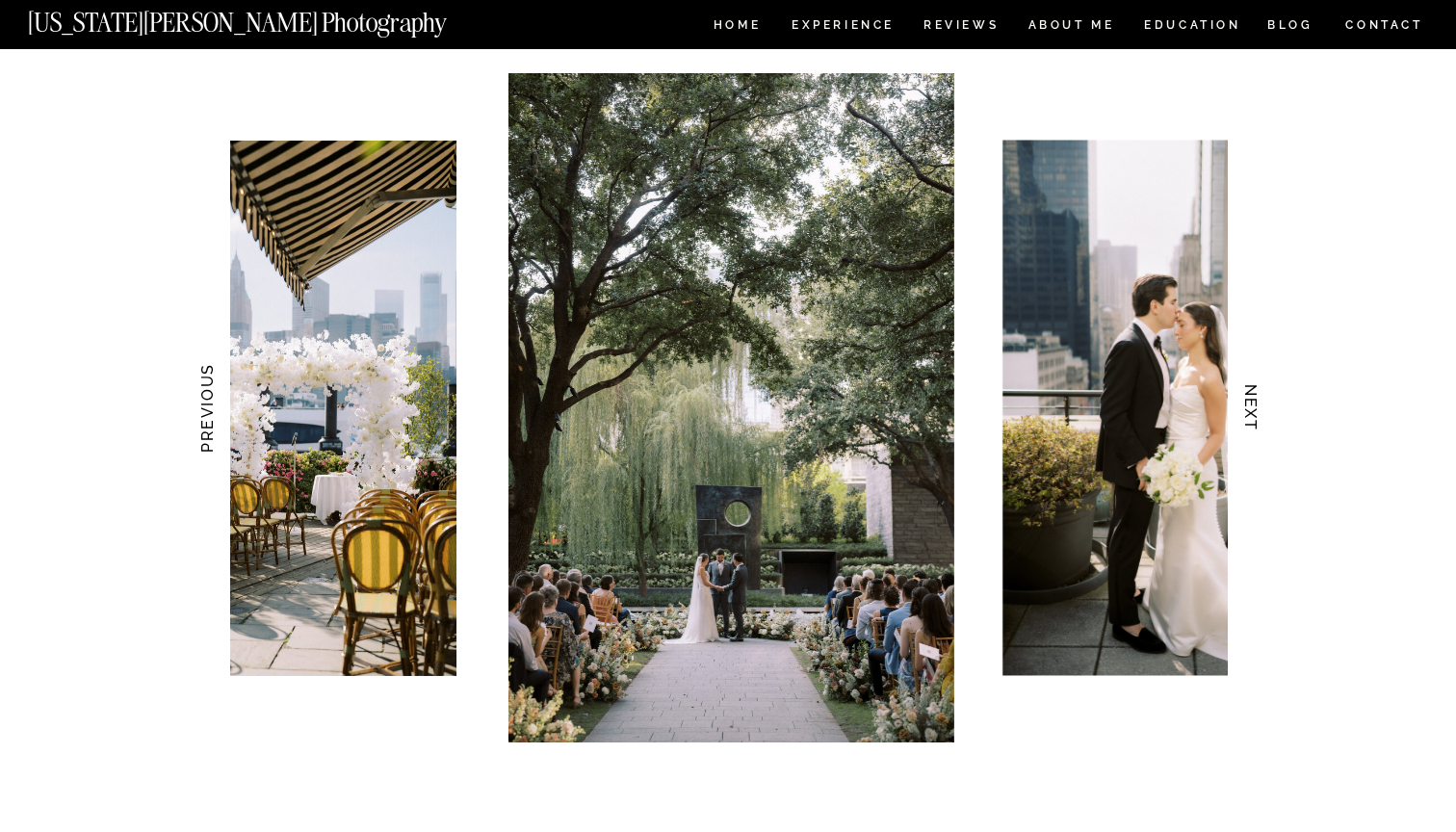
click at [1254, 409] on h3 "NEXT" at bounding box center [1251, 408] width 20 height 121
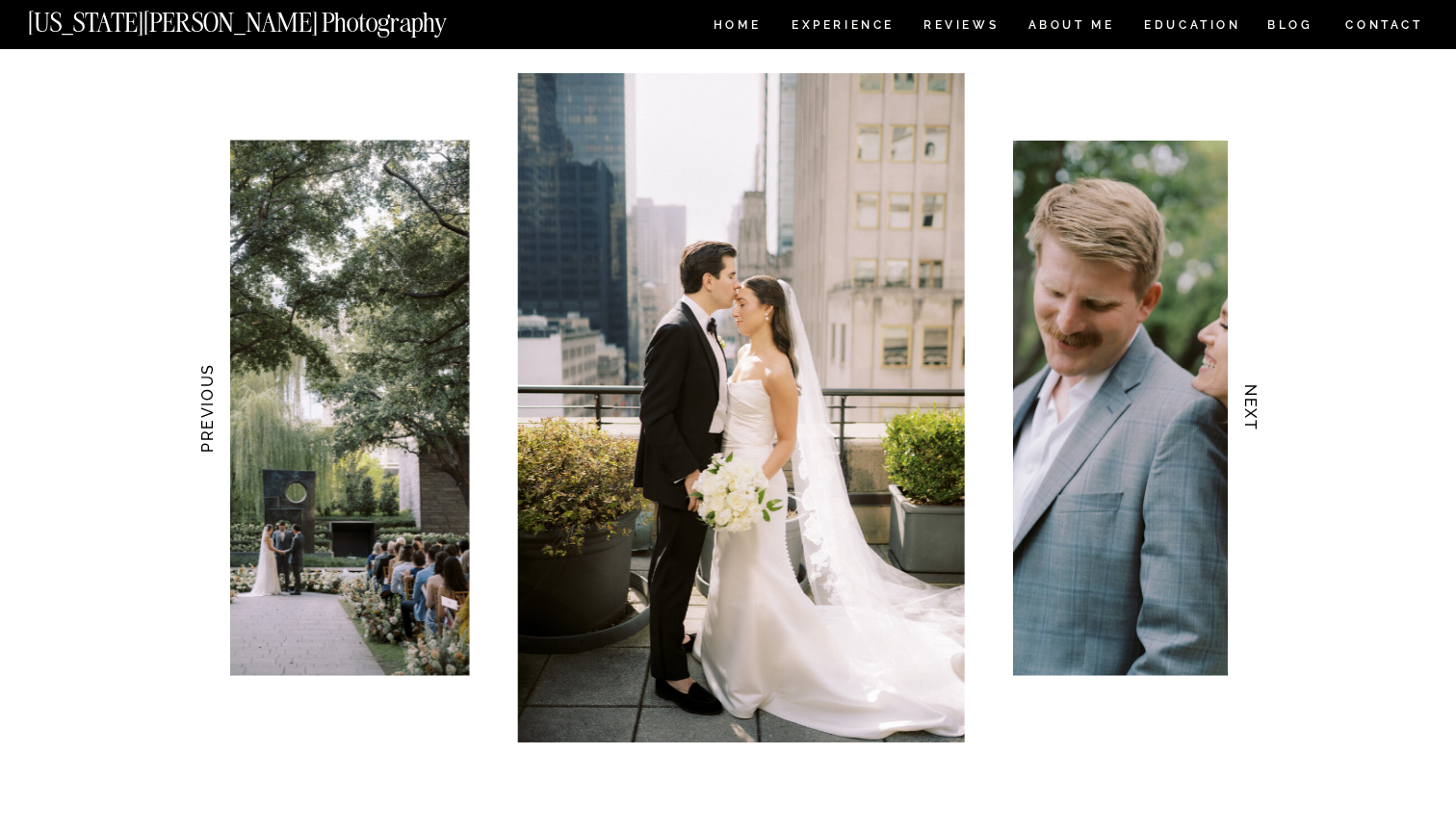
click at [1254, 409] on h3 "NEXT" at bounding box center [1251, 408] width 20 height 121
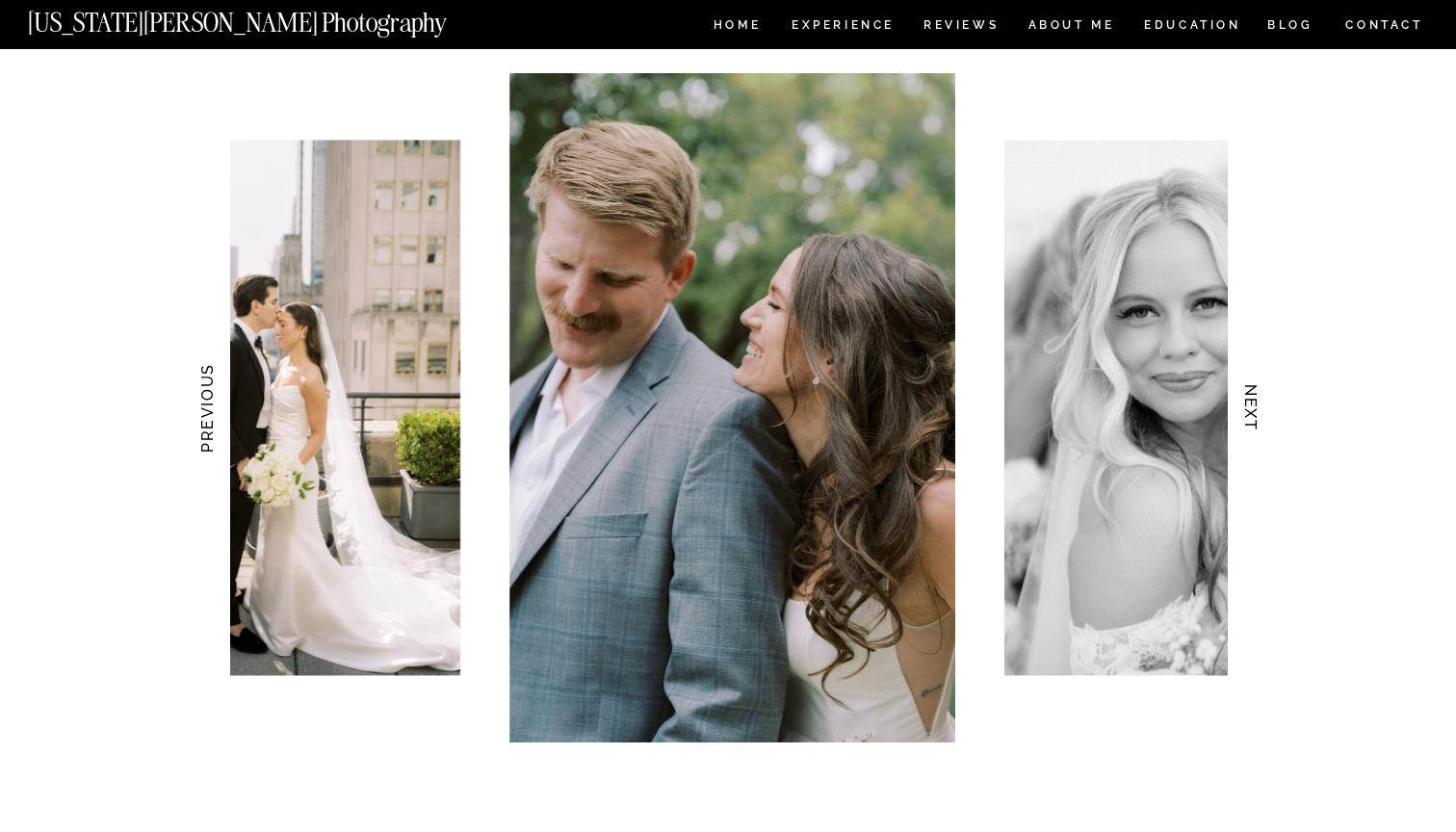
click at [1254, 409] on h3 "NEXT" at bounding box center [1251, 408] width 20 height 121
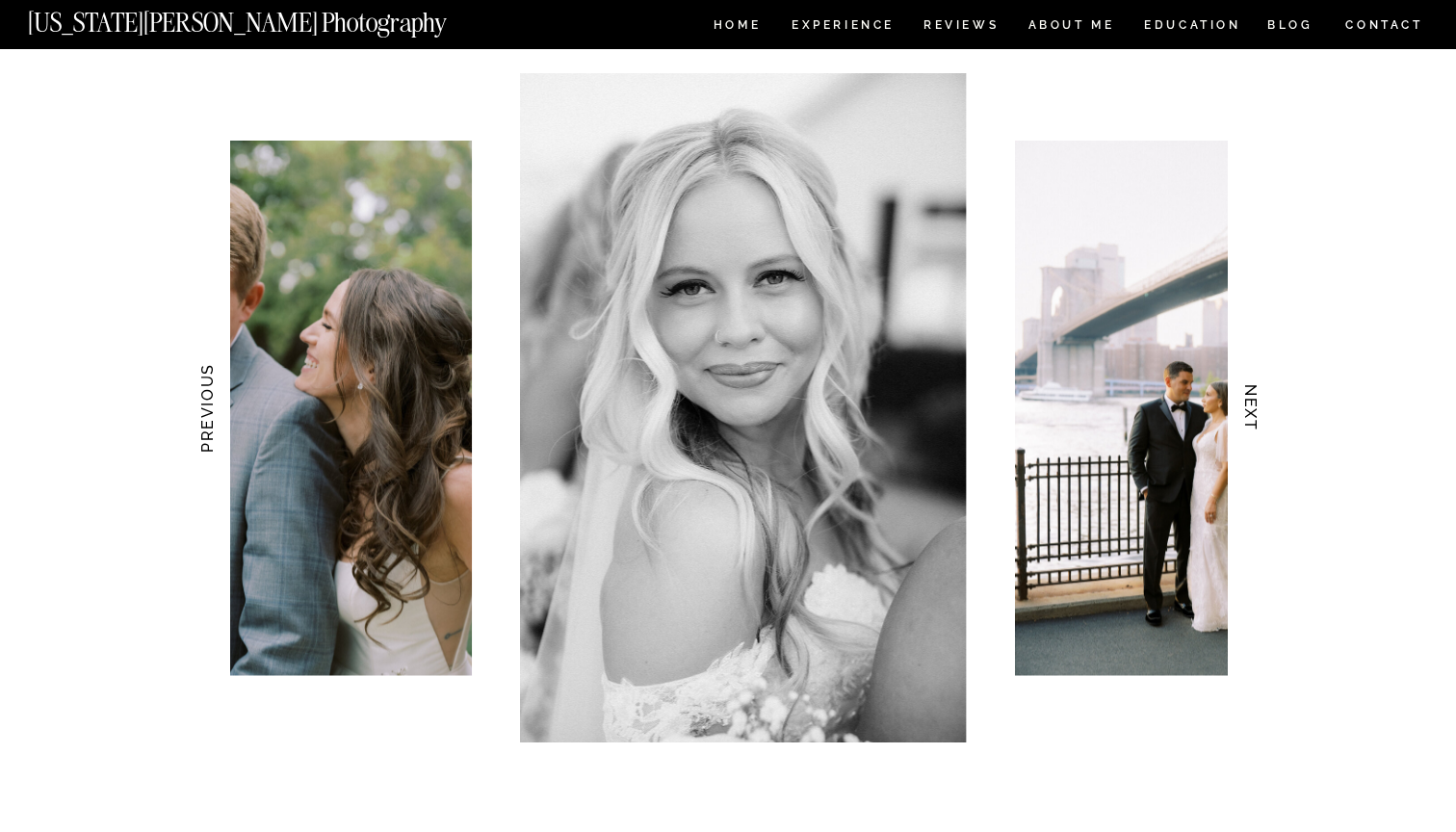
click at [1254, 409] on h3 "NEXT" at bounding box center [1251, 408] width 20 height 121
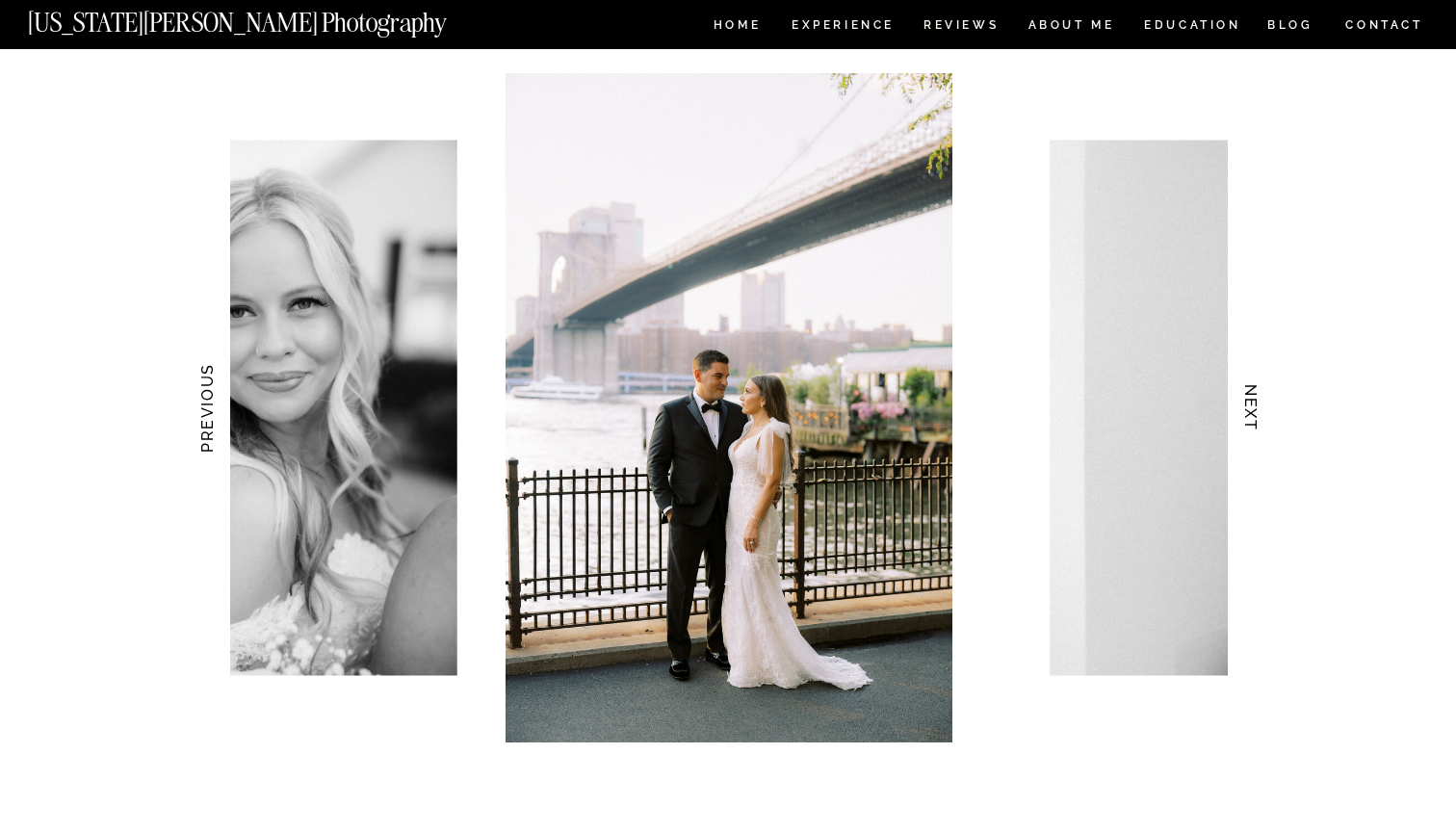
click at [198, 412] on h3 "PREVIOUS" at bounding box center [206, 408] width 20 height 121
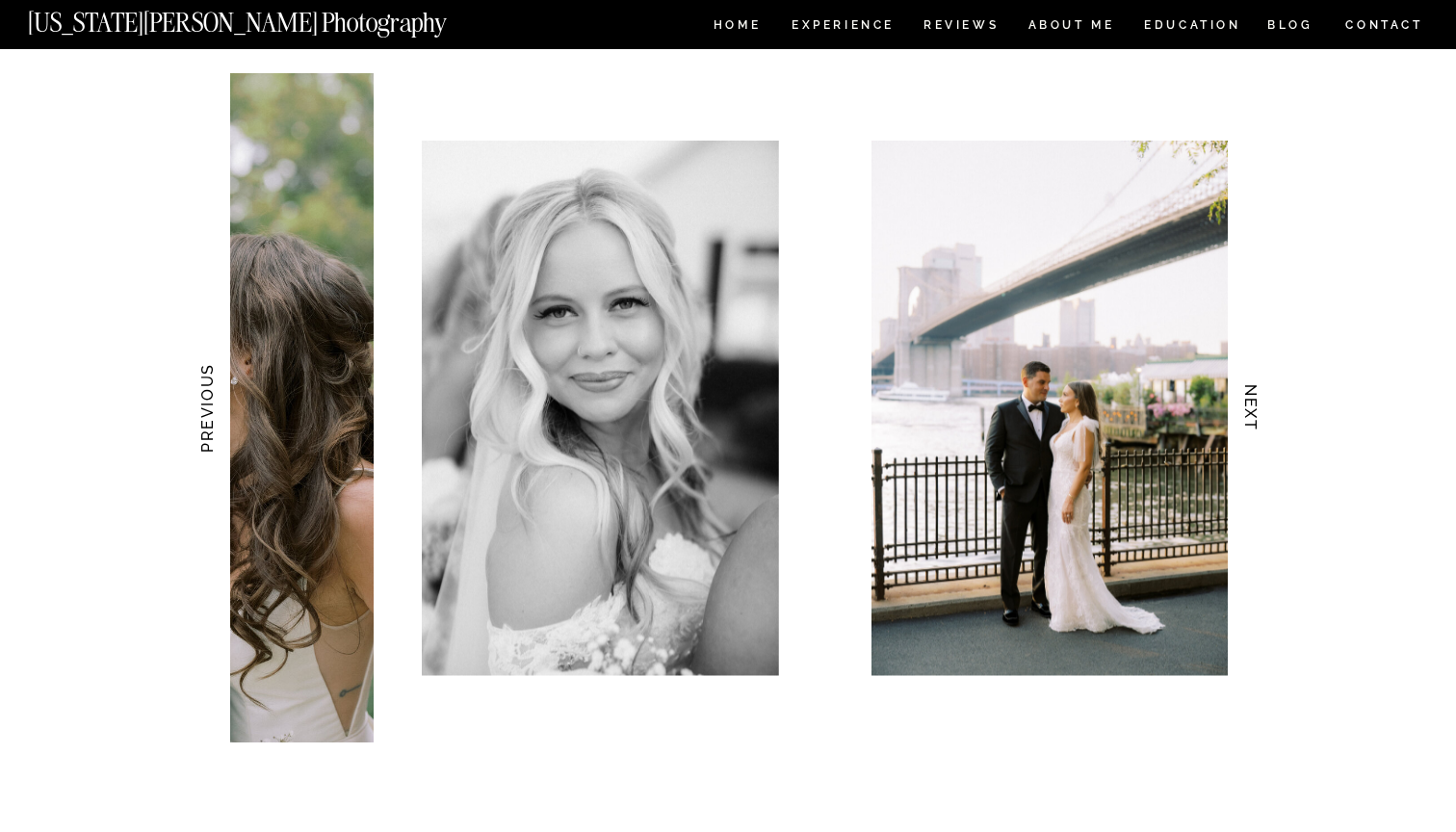
click at [198, 412] on h3 "PREVIOUS" at bounding box center [206, 408] width 20 height 121
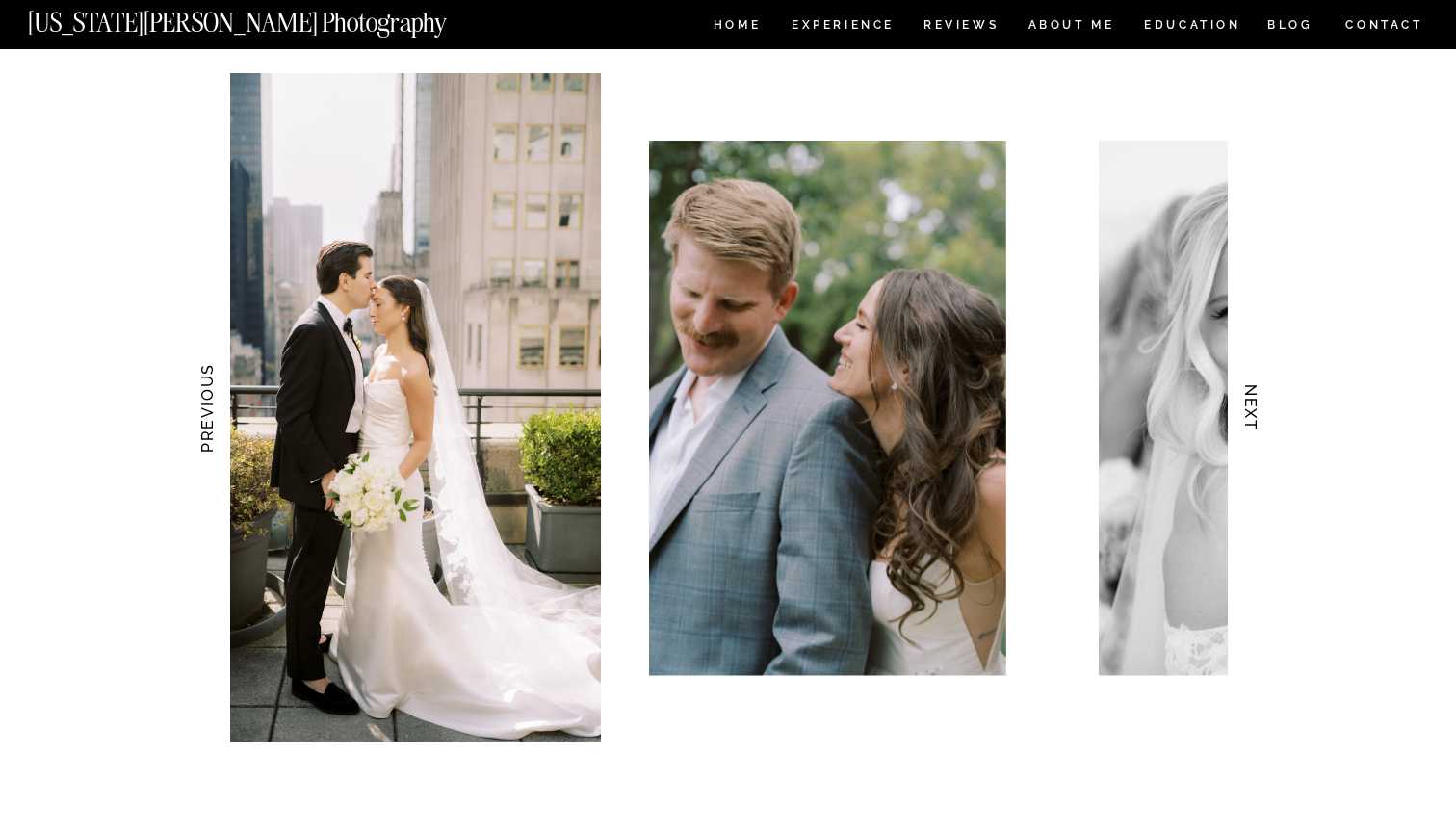
click at [198, 412] on h3 "PREVIOUS" at bounding box center [206, 408] width 20 height 121
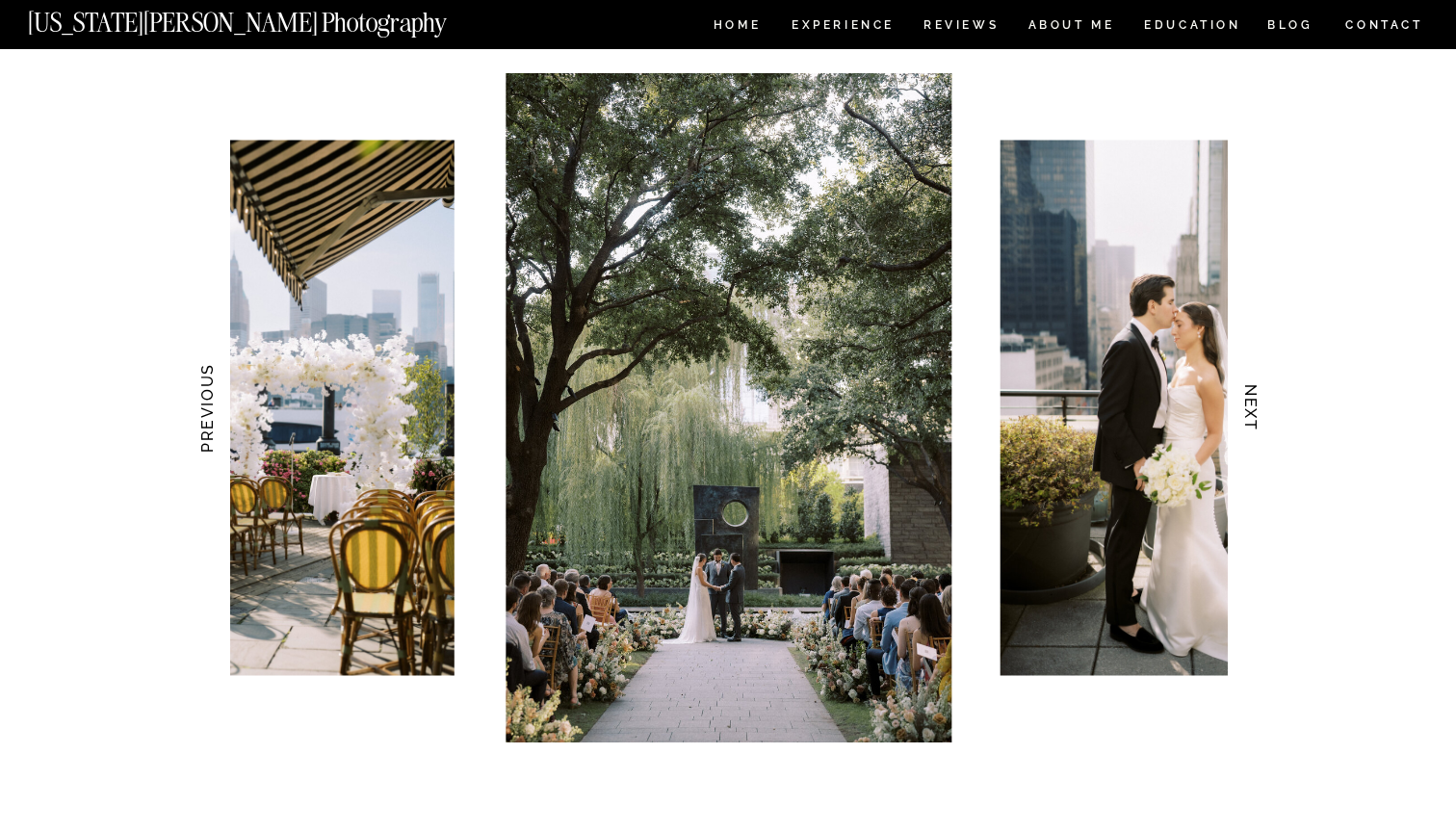
click at [198, 412] on h3 "PREVIOUS" at bounding box center [206, 408] width 20 height 121
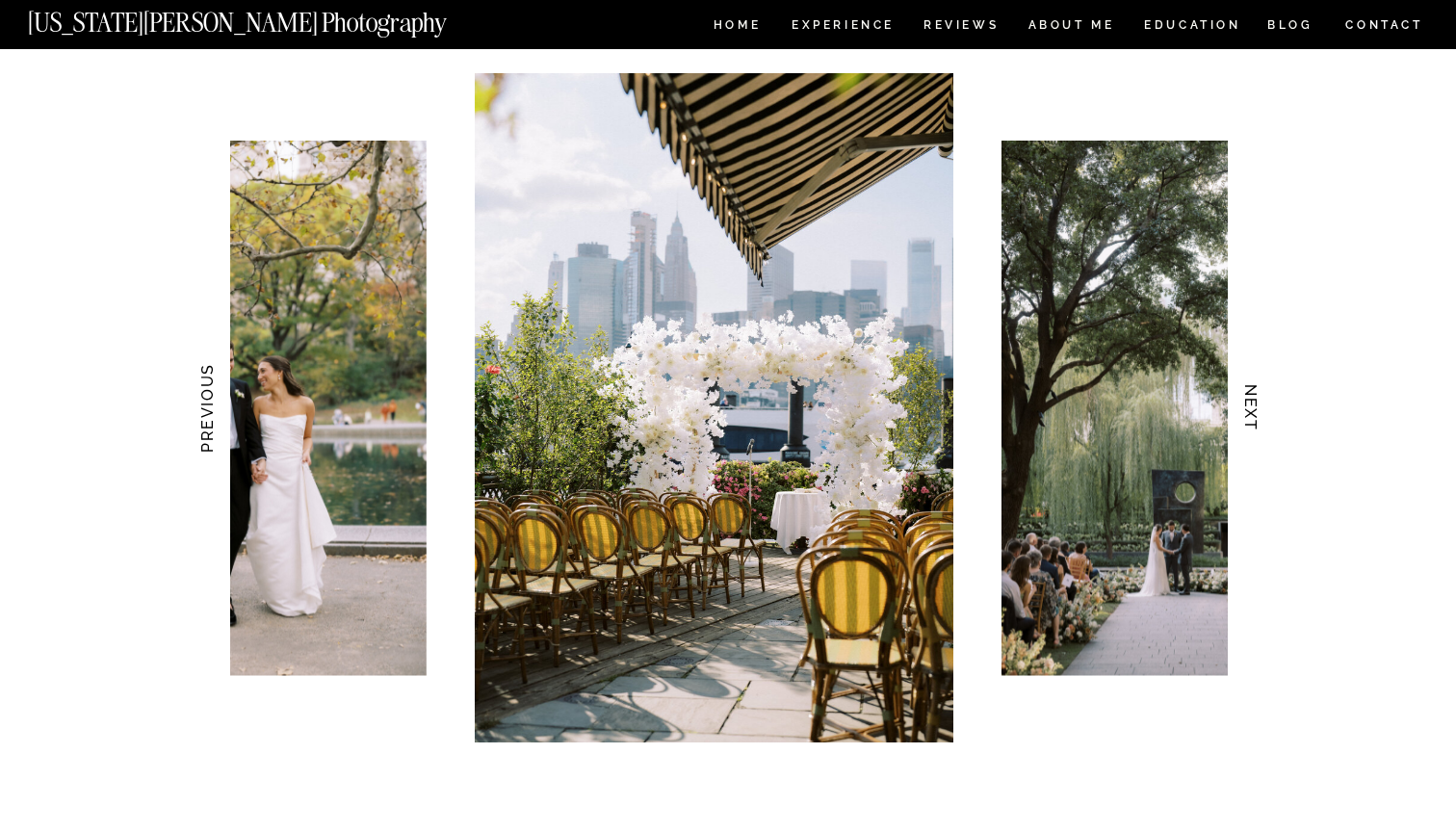
click at [198, 412] on h3 "PREVIOUS" at bounding box center [206, 408] width 20 height 121
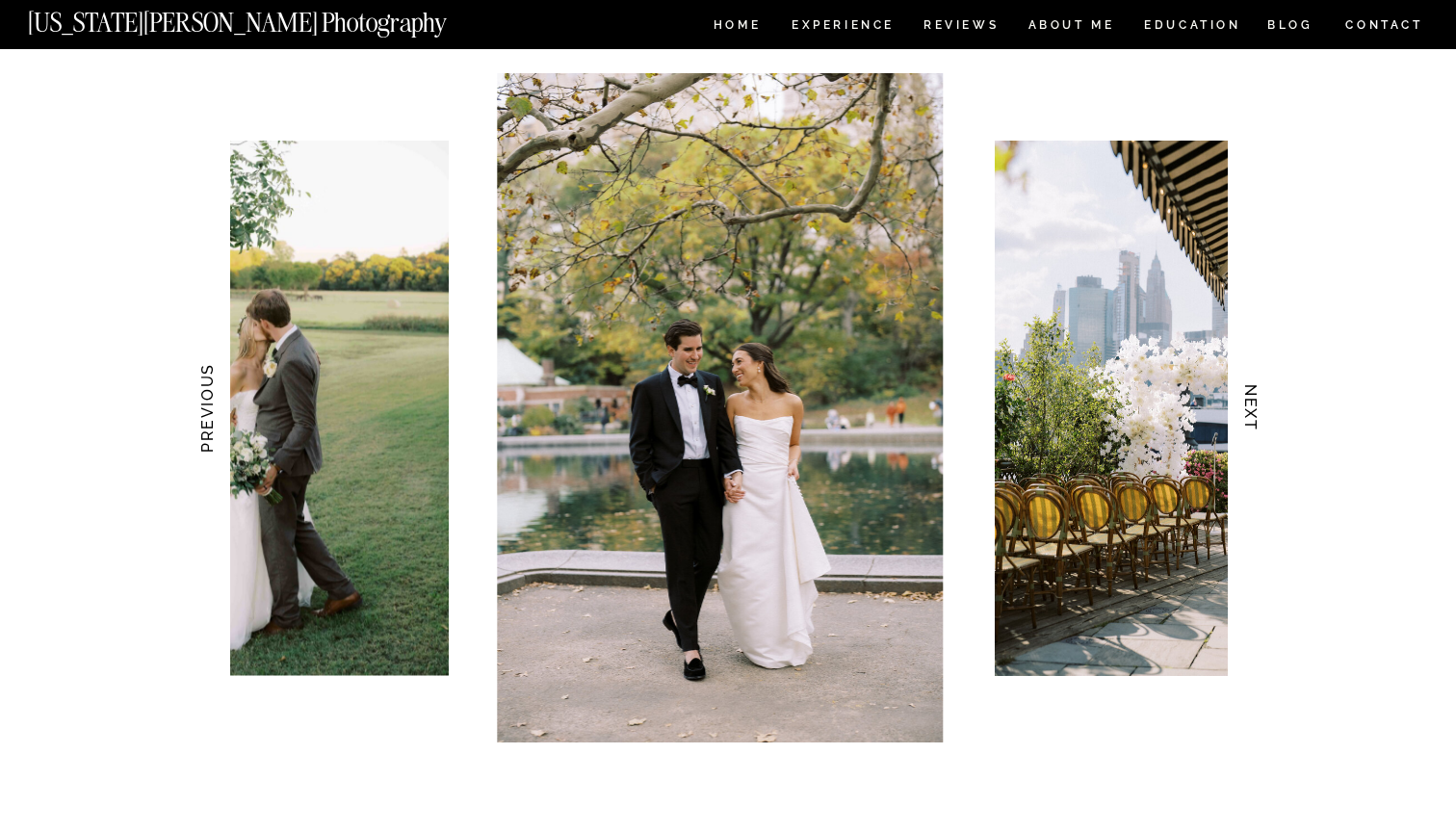
click at [198, 412] on h3 "PREVIOUS" at bounding box center [206, 408] width 20 height 121
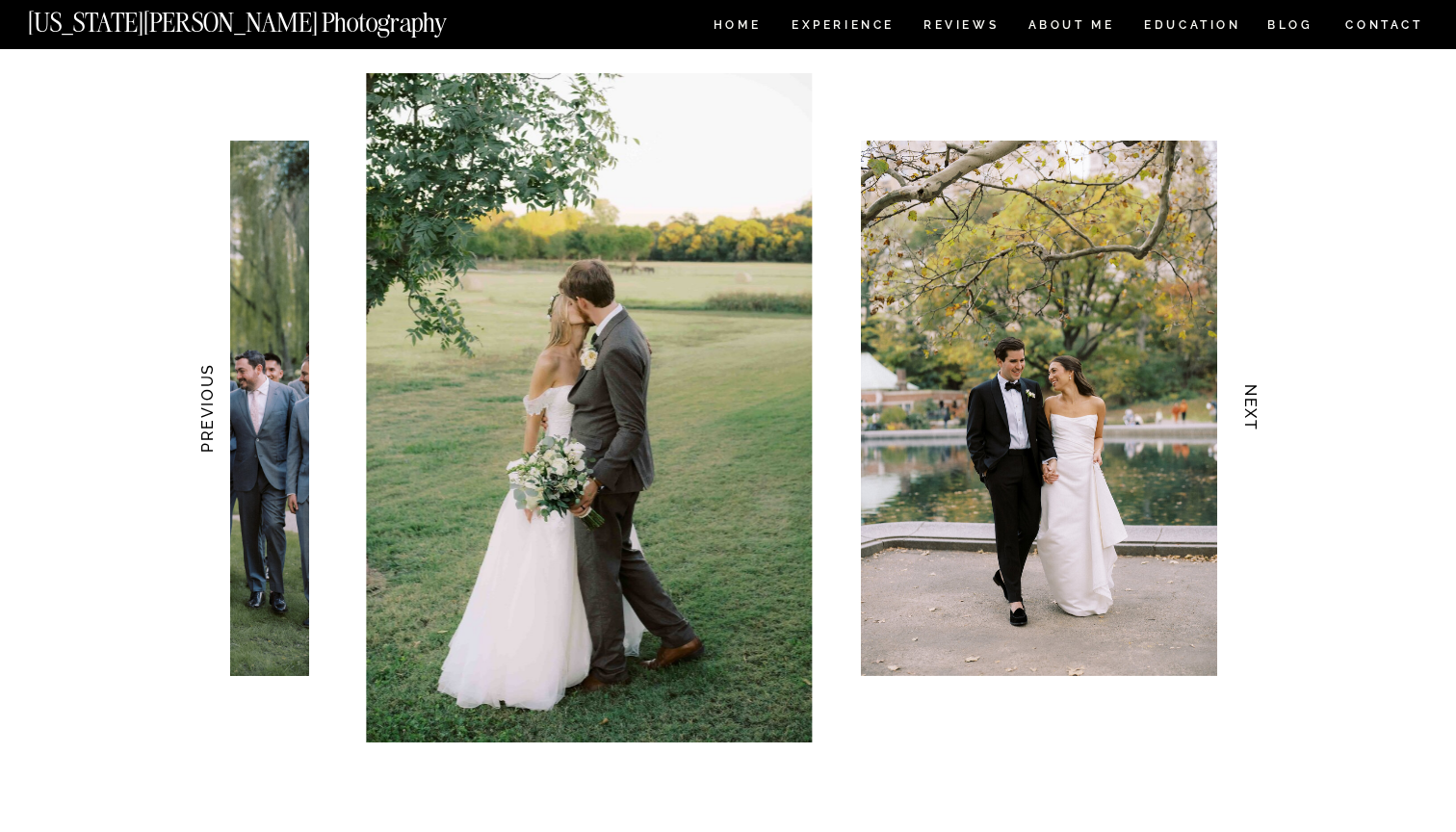
click at [198, 412] on h3 "PREVIOUS" at bounding box center [206, 408] width 20 height 121
